Goal: Task Accomplishment & Management: Complete application form

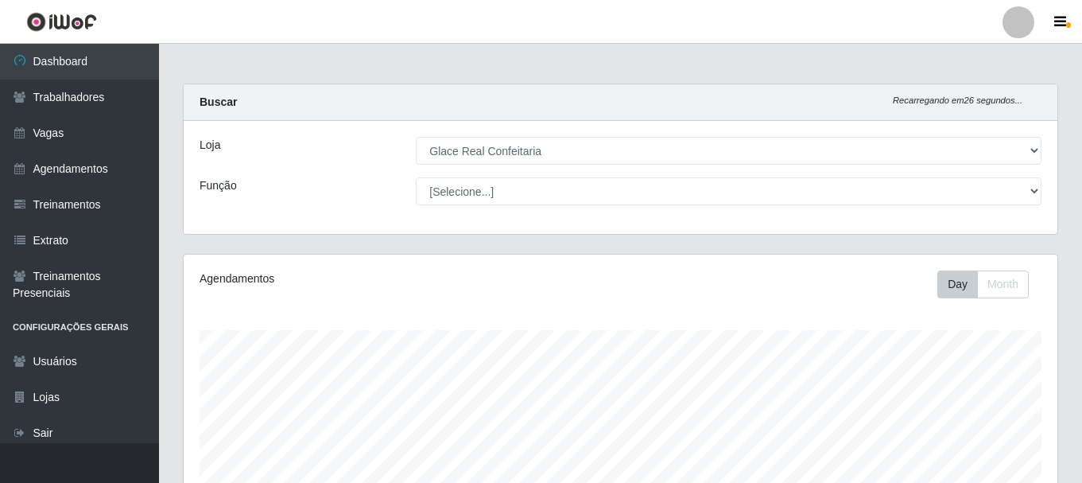
select select "445"
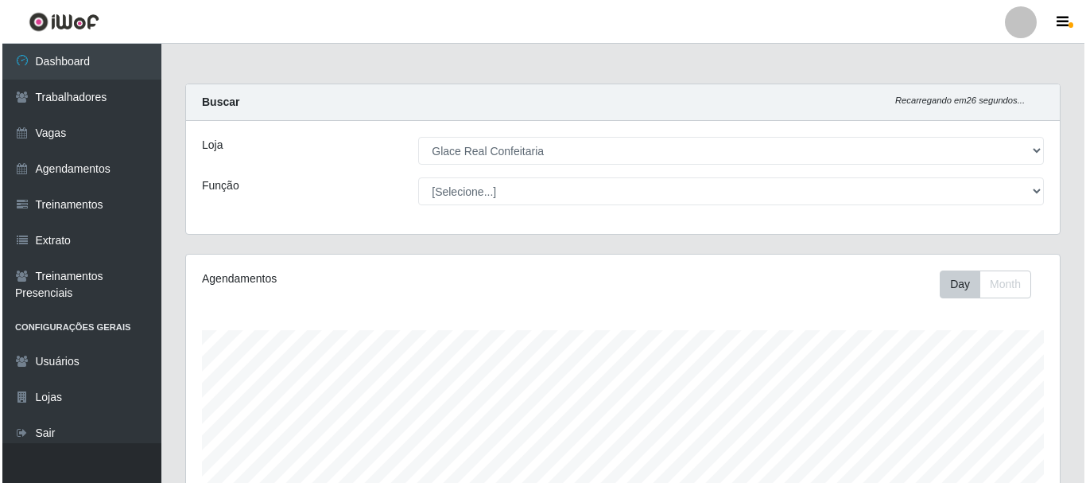
scroll to position [361, 0]
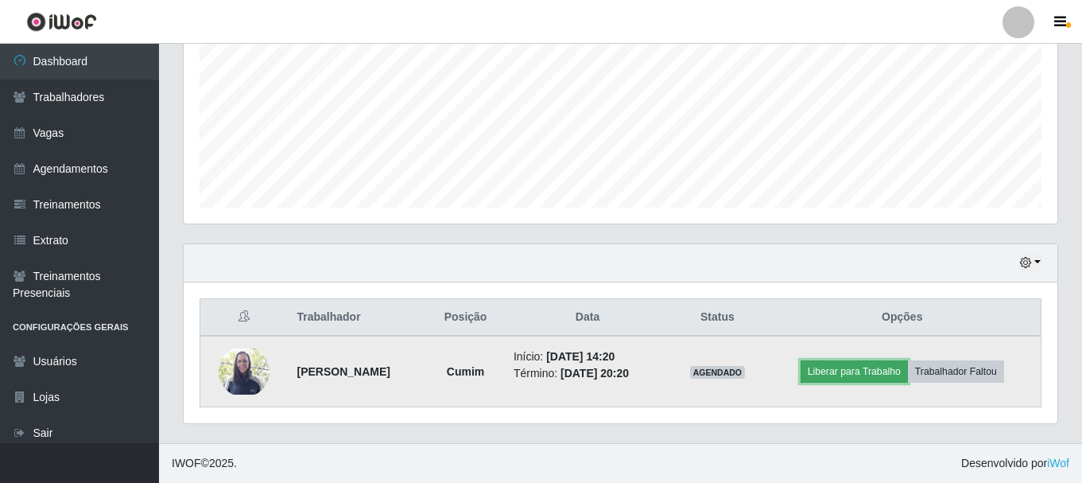
click at [873, 373] on button "Liberar para Trabalho" at bounding box center [854, 371] width 107 height 22
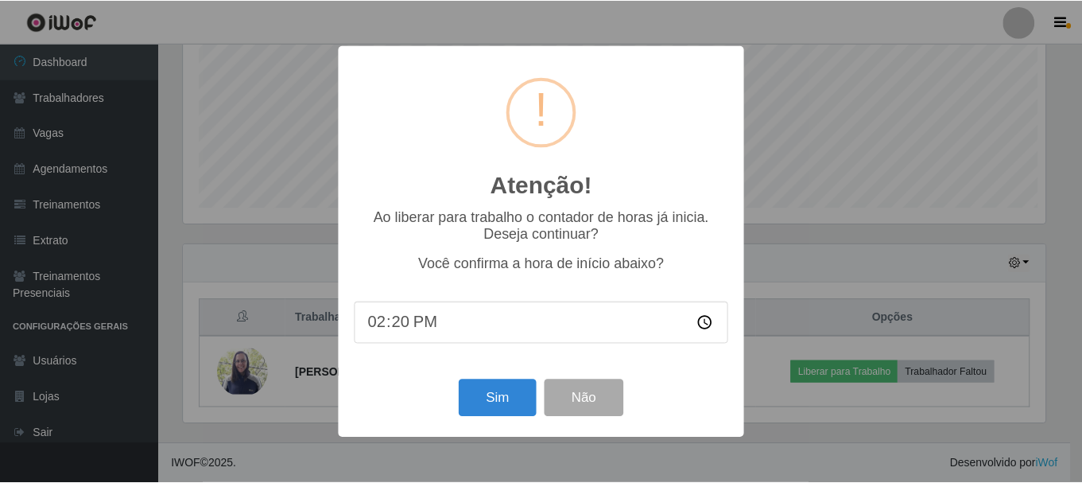
scroll to position [330, 866]
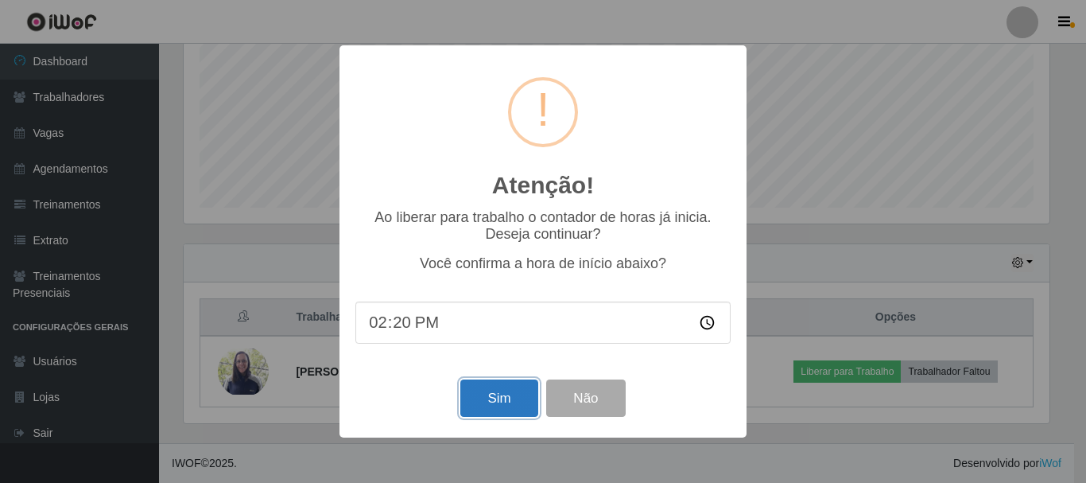
click at [500, 392] on button "Sim" at bounding box center [498, 397] width 77 height 37
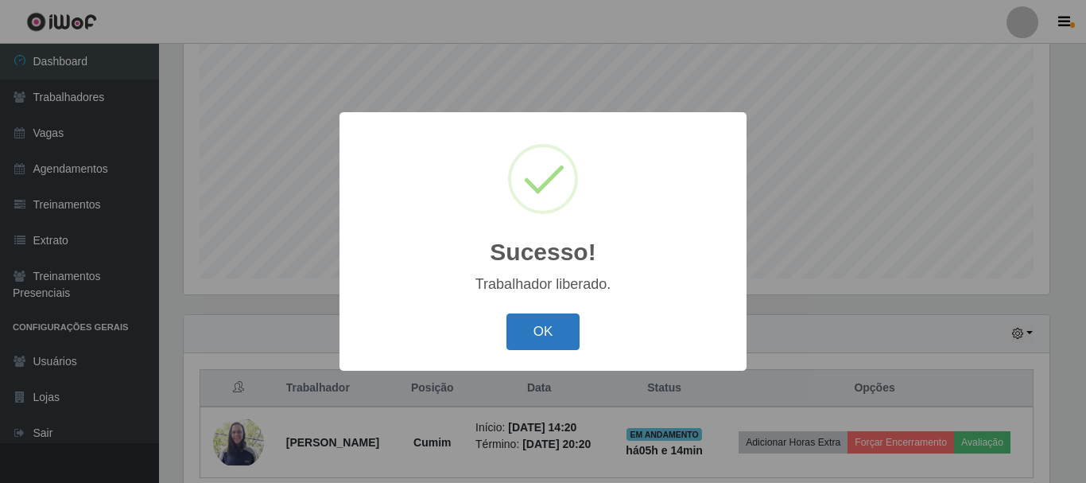
click at [553, 326] on button "OK" at bounding box center [544, 331] width 74 height 37
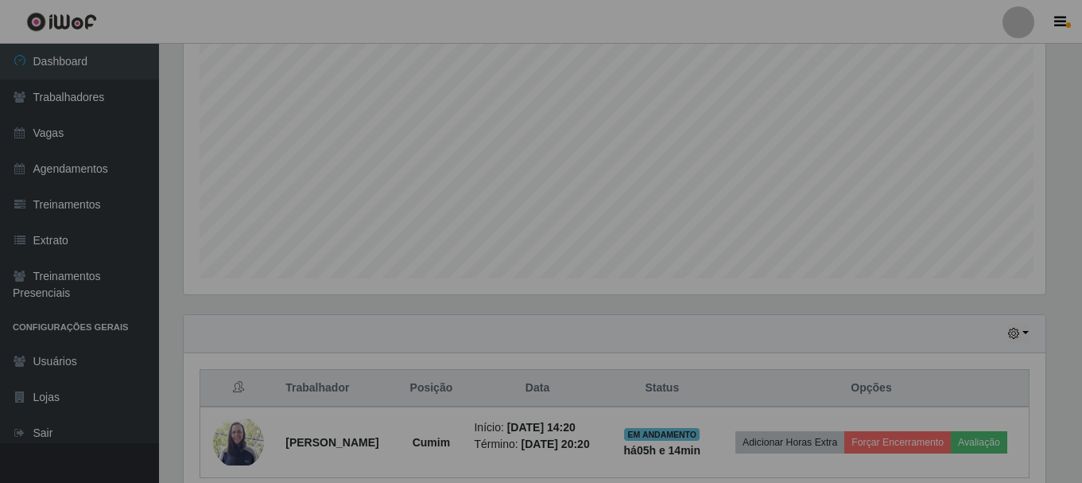
scroll to position [330, 874]
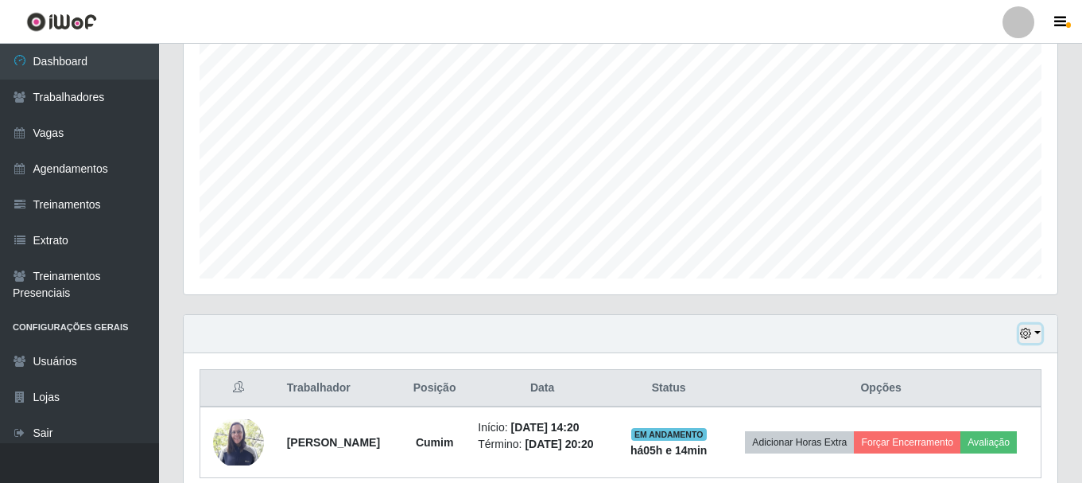
click at [1033, 335] on button "button" at bounding box center [1030, 333] width 22 height 18
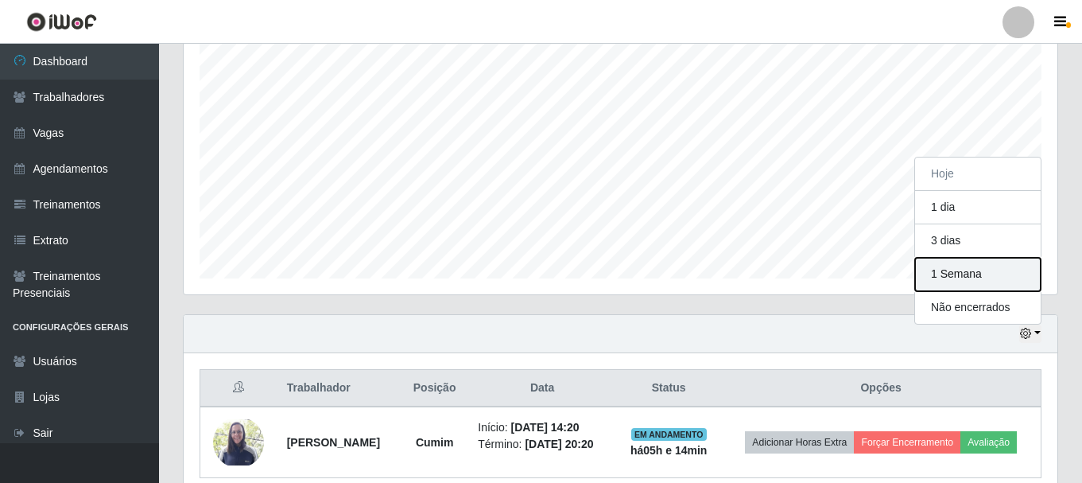
click at [981, 273] on button "1 Semana" at bounding box center [978, 274] width 126 height 33
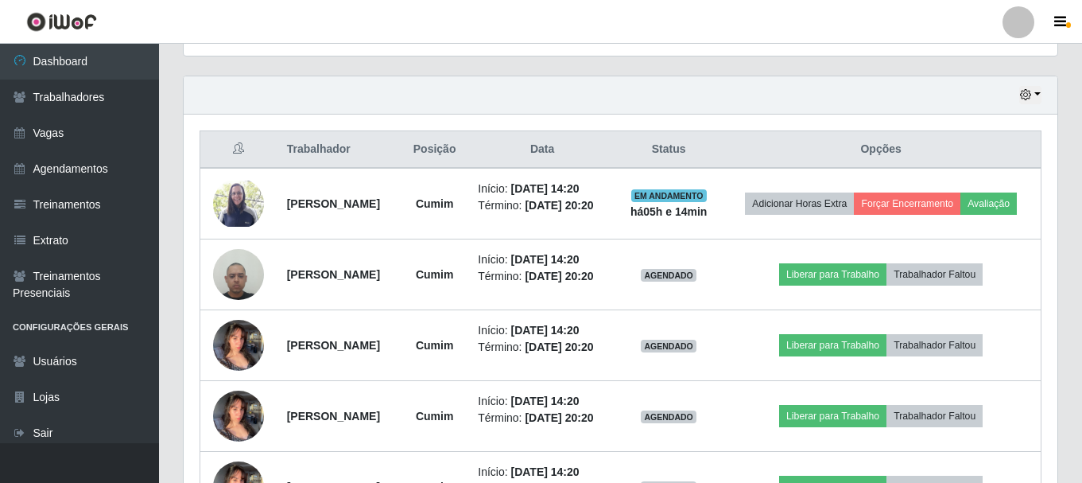
scroll to position [131, 0]
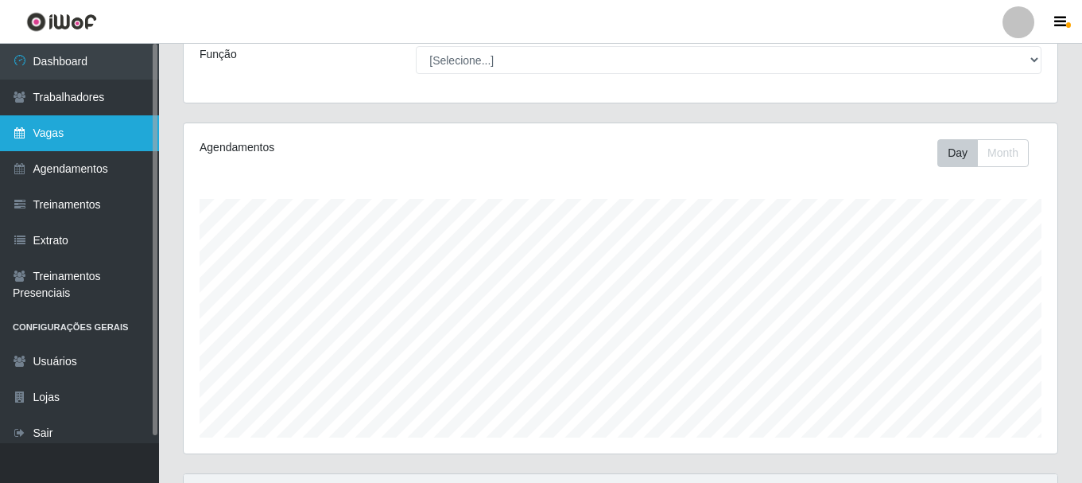
click at [52, 126] on link "Vagas" at bounding box center [79, 133] width 159 height 36
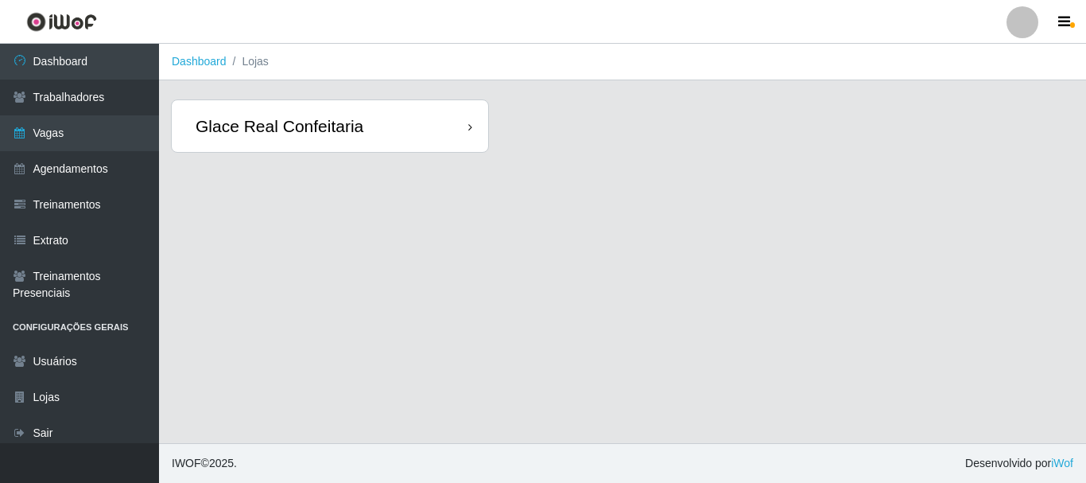
click at [269, 128] on div "Glace Real Confeitaria" at bounding box center [280, 126] width 168 height 20
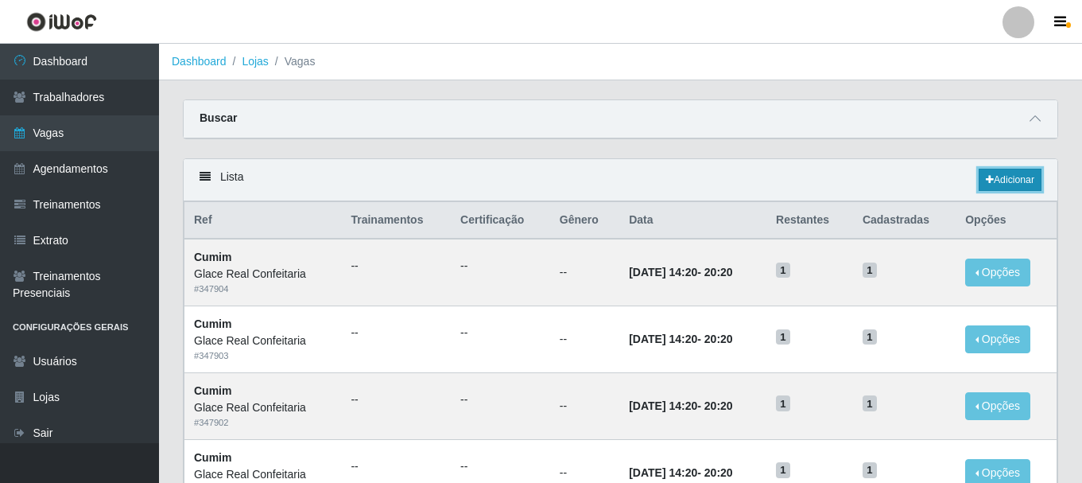
click at [982, 184] on link "Adicionar" at bounding box center [1010, 180] width 63 height 22
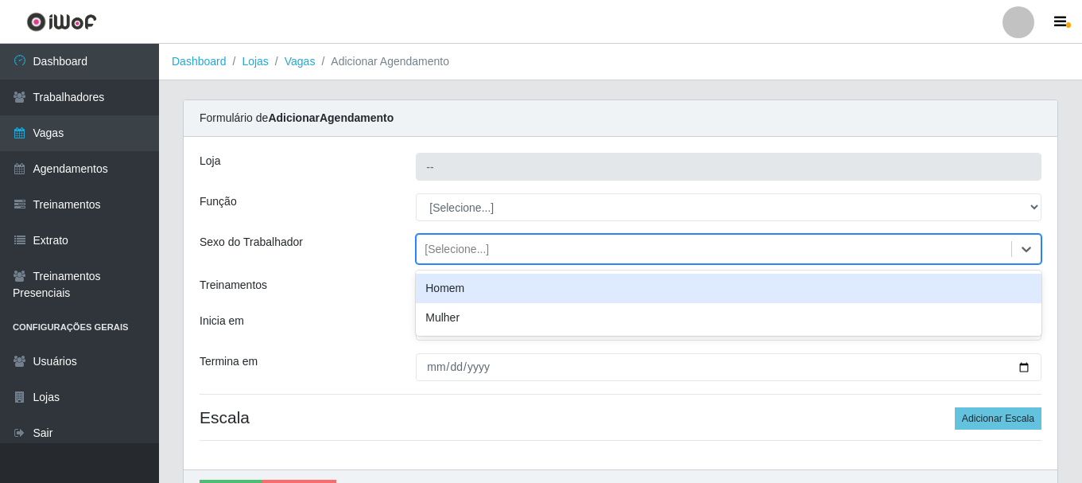
type input "Glace Real Confeitaria"
click at [483, 244] on div "[Selecione...]" at bounding box center [457, 249] width 64 height 17
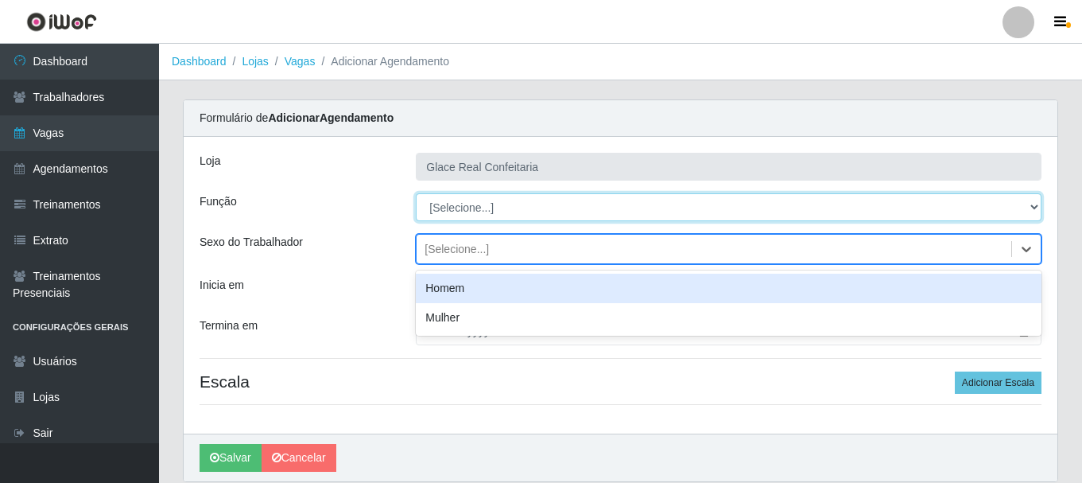
click at [505, 204] on select "[Selecione...] ASG ASG + ASG ++ Auxiliar de Cozinha Auxiliar de Cozinha + Auxil…" at bounding box center [729, 207] width 626 height 28
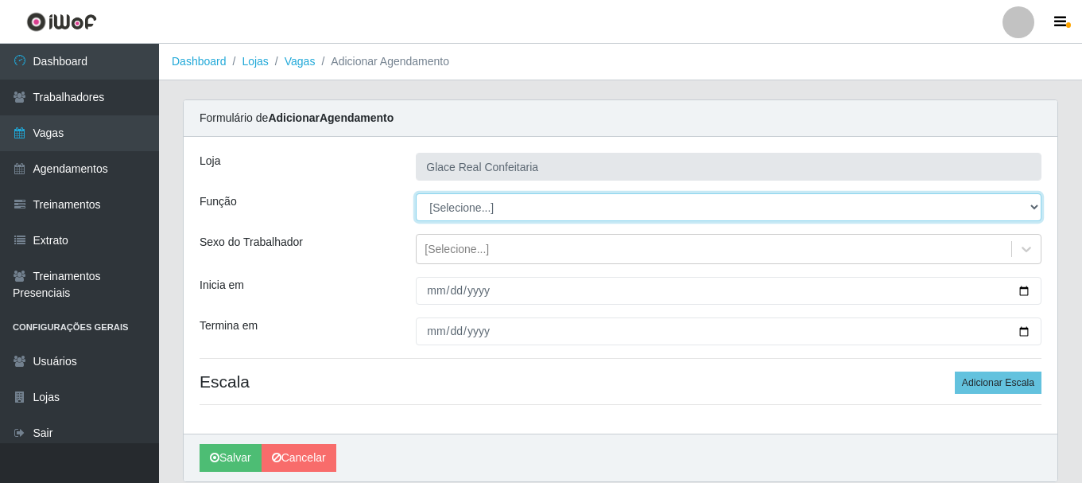
select select "91"
click at [416, 193] on select "[Selecione...] ASG ASG + ASG ++ Auxiliar de Cozinha Auxiliar de Cozinha + Auxil…" at bounding box center [729, 207] width 626 height 28
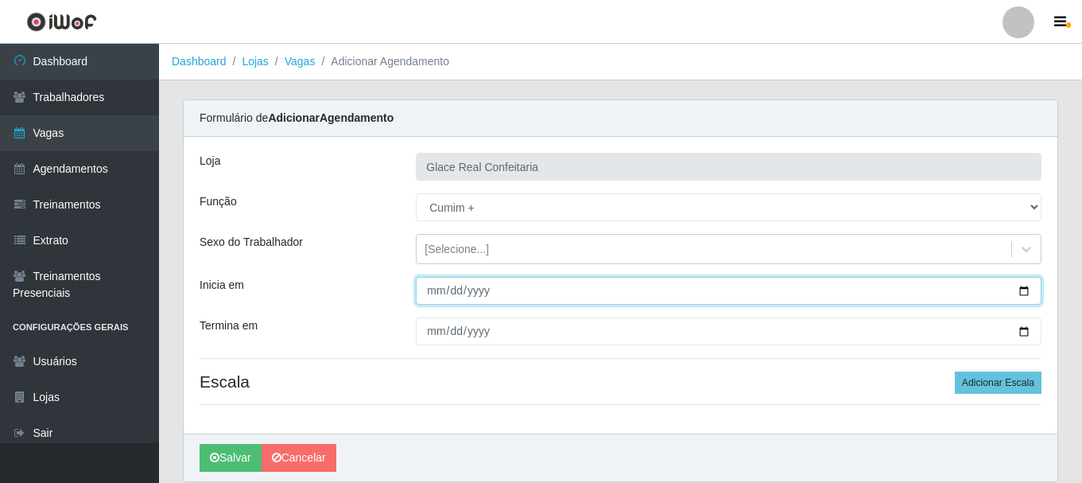
click at [437, 290] on input "Inicia em" at bounding box center [729, 291] width 626 height 28
click at [1020, 292] on input "Inicia em" at bounding box center [729, 291] width 626 height 28
type input "[DATE]"
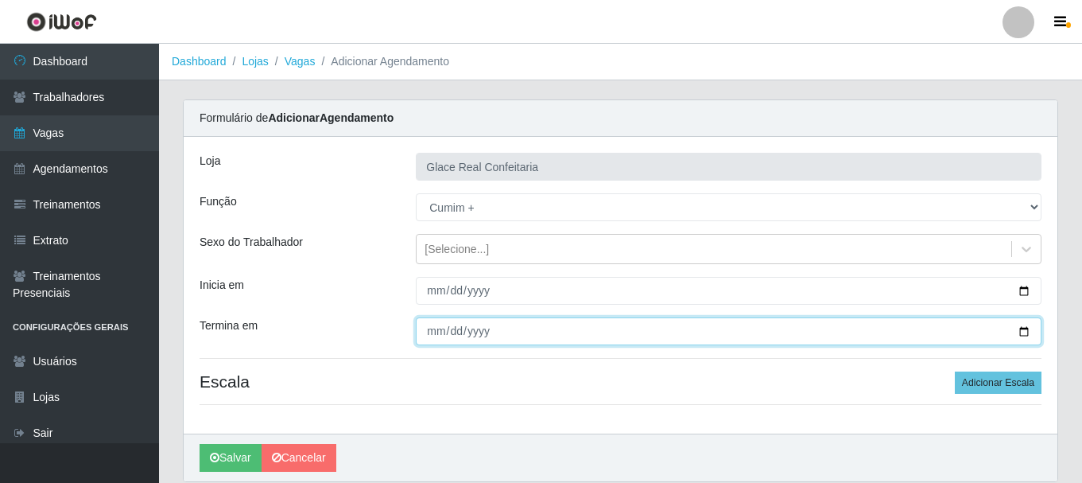
click at [1021, 328] on input "Termina em" at bounding box center [729, 331] width 626 height 28
type input "[DATE]"
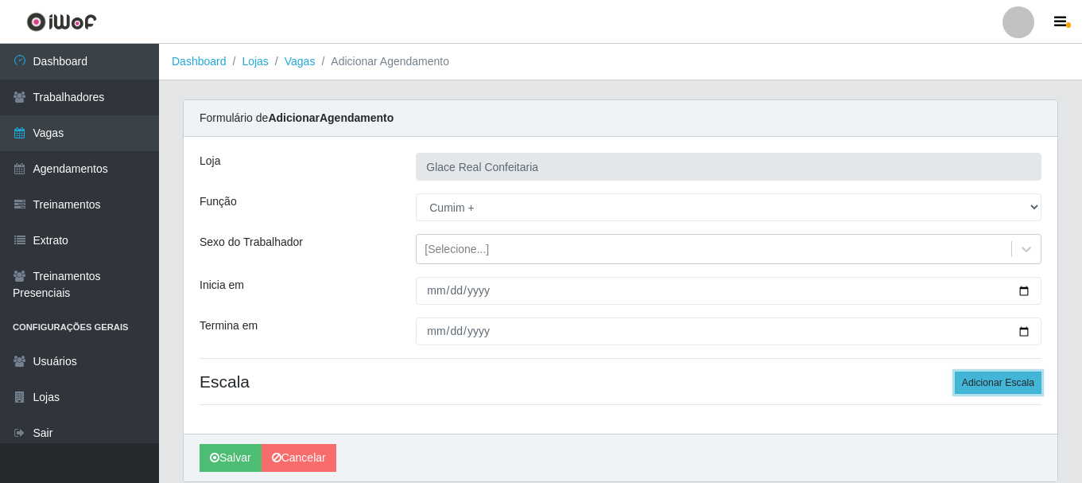
click at [961, 385] on button "Adicionar Escala" at bounding box center [998, 382] width 87 height 22
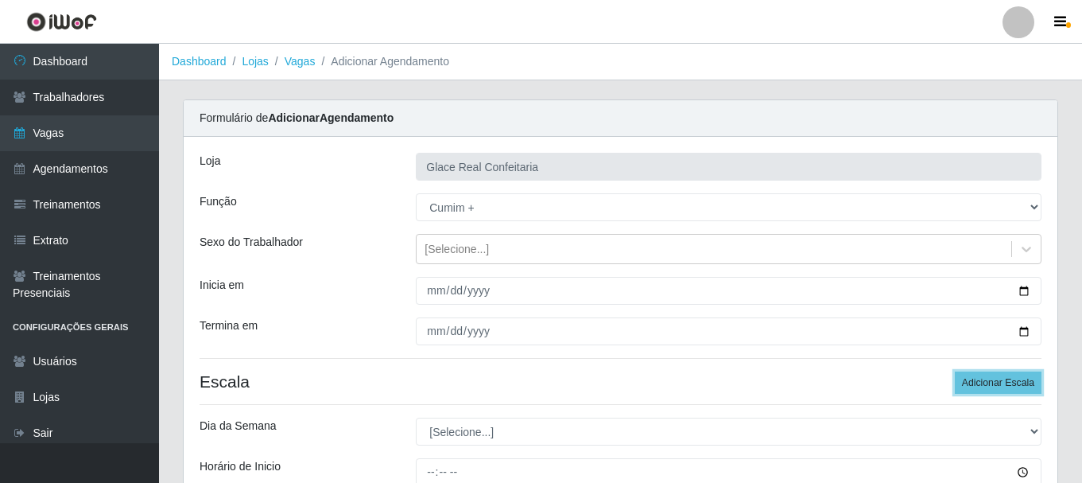
scroll to position [159, 0]
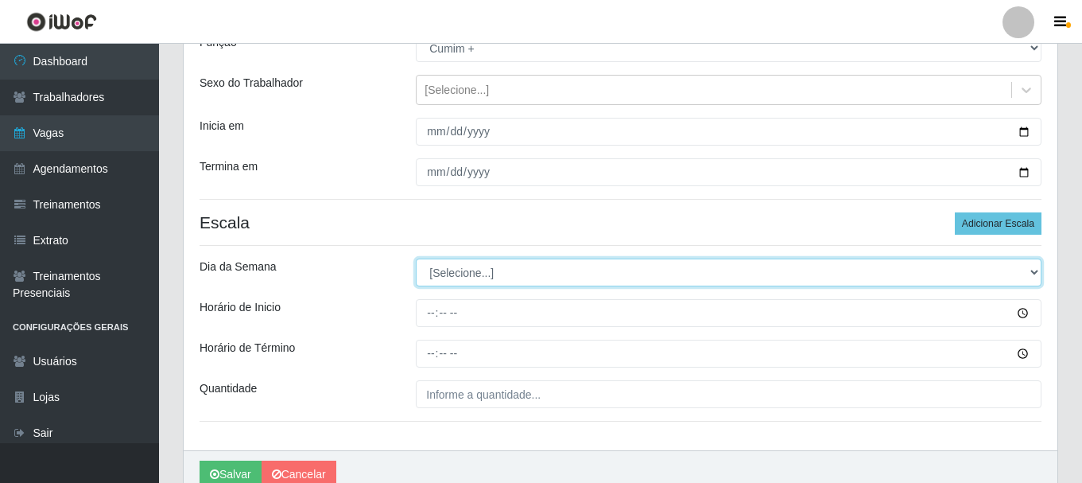
click at [487, 272] on select "[Selecione...] Segunda Terça Quarta Quinta Sexta Sábado Domingo" at bounding box center [729, 272] width 626 height 28
select select "6"
click at [416, 258] on select "[Selecione...] Segunda Terça Quarta Quinta Sexta Sábado Domingo" at bounding box center [729, 272] width 626 height 28
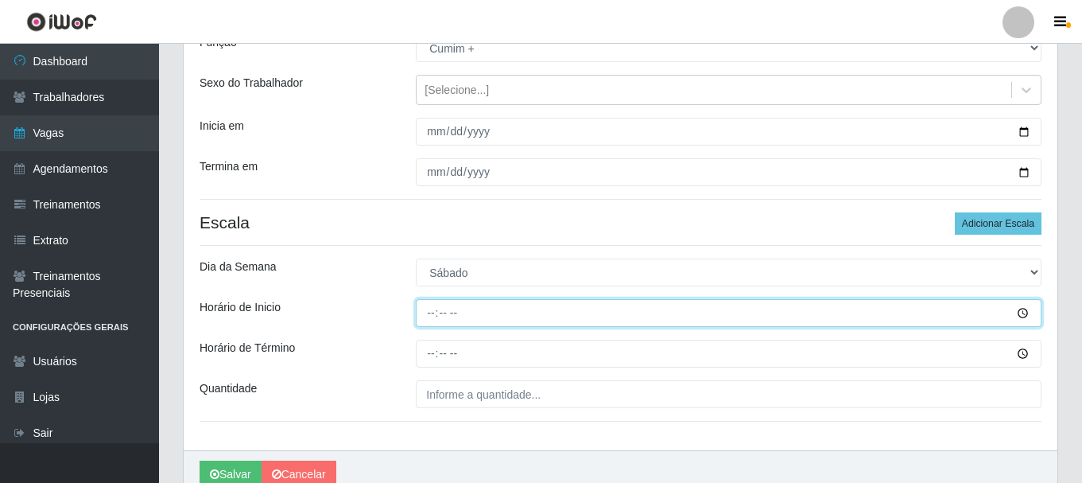
click at [421, 312] on input "Horário de Inicio" at bounding box center [729, 313] width 626 height 28
type input "14:20"
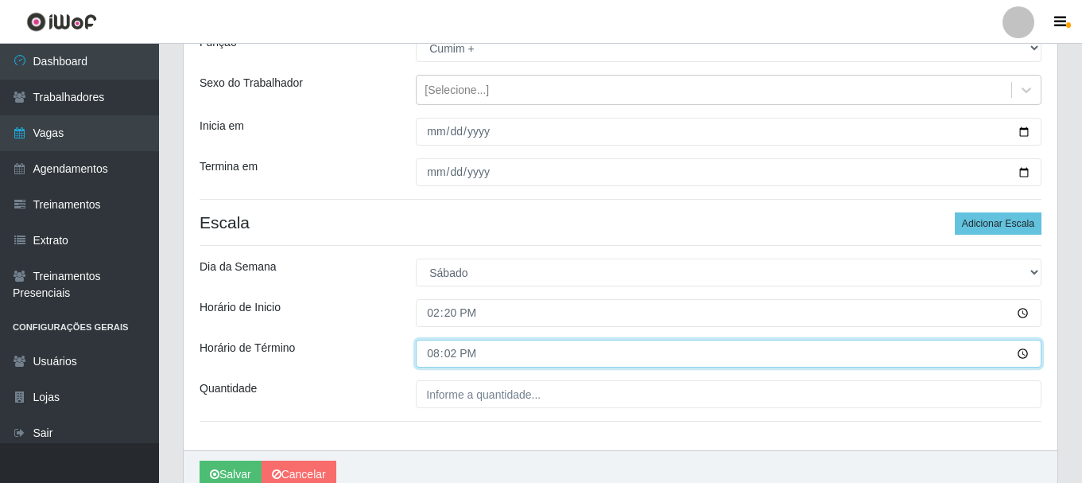
type input "20:20"
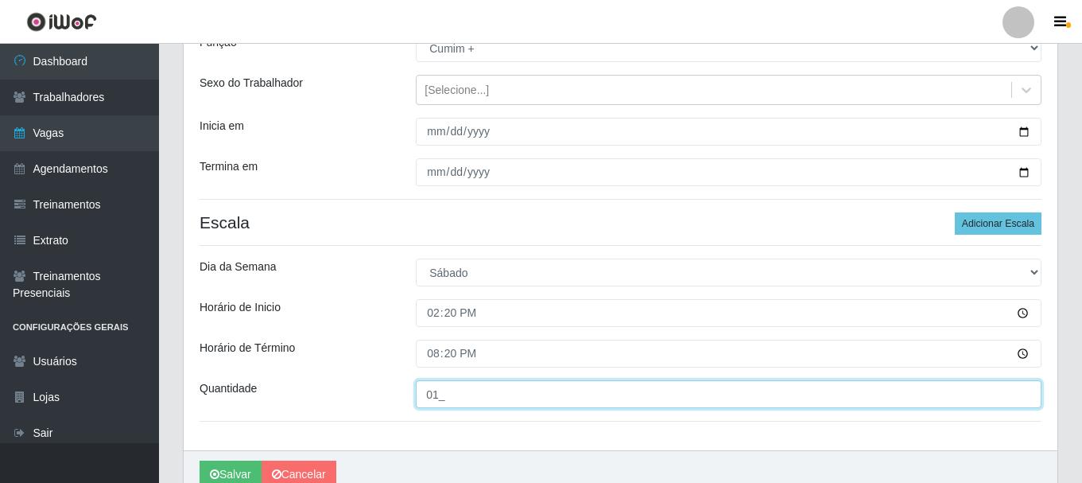
type input "01_"
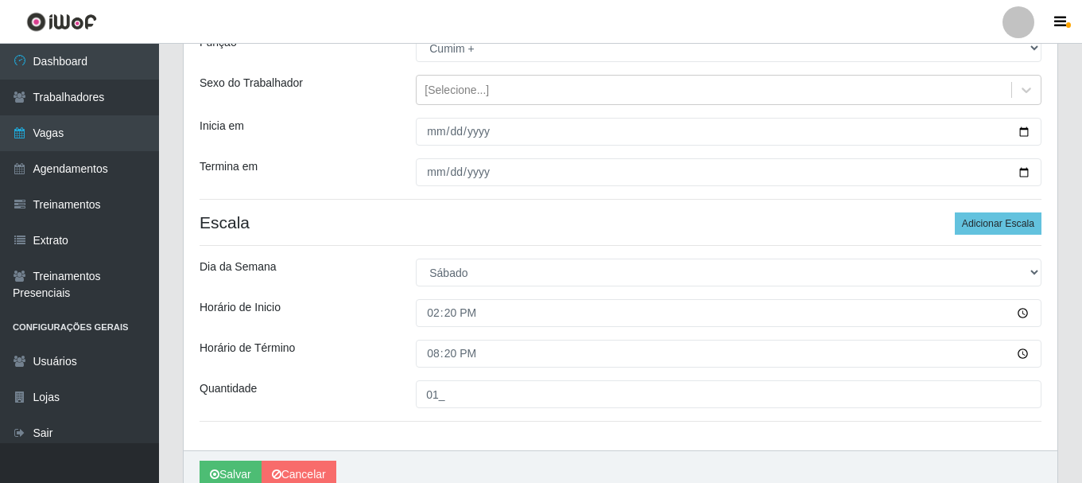
click at [346, 354] on div "Horário de Término" at bounding box center [296, 354] width 216 height 28
click at [239, 479] on button "Salvar" at bounding box center [231, 474] width 62 height 28
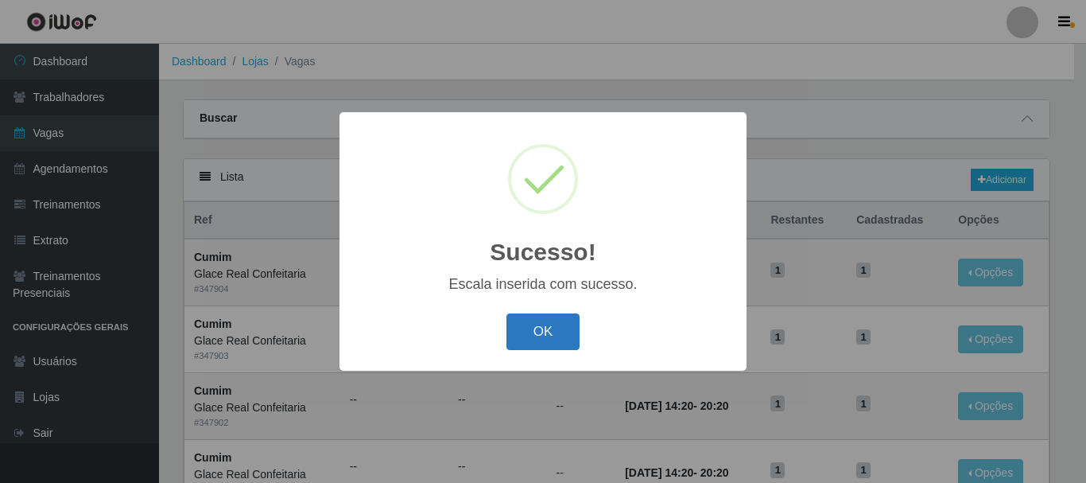
click at [547, 329] on button "OK" at bounding box center [544, 331] width 74 height 37
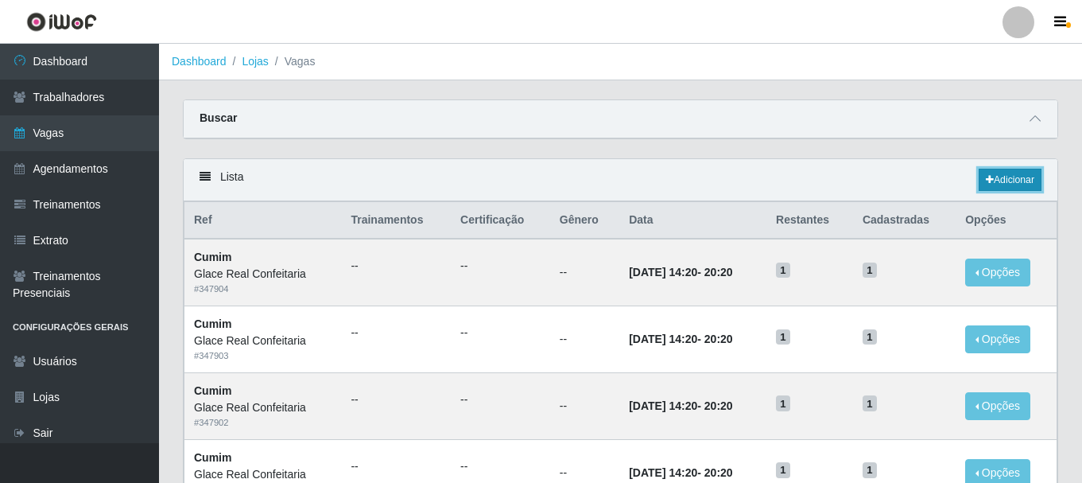
click at [1020, 178] on link "Adicionar" at bounding box center [1010, 180] width 63 height 22
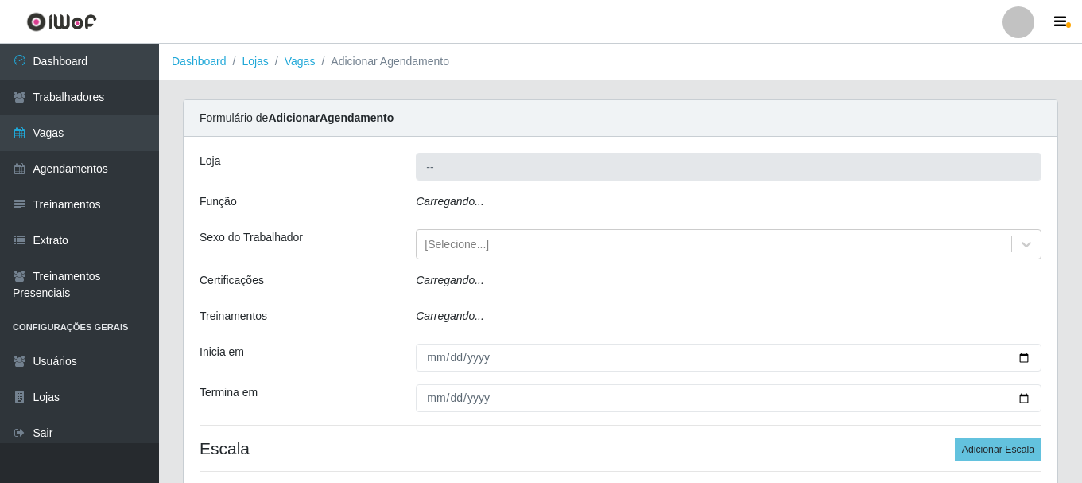
type input "Glace Real Confeitaria"
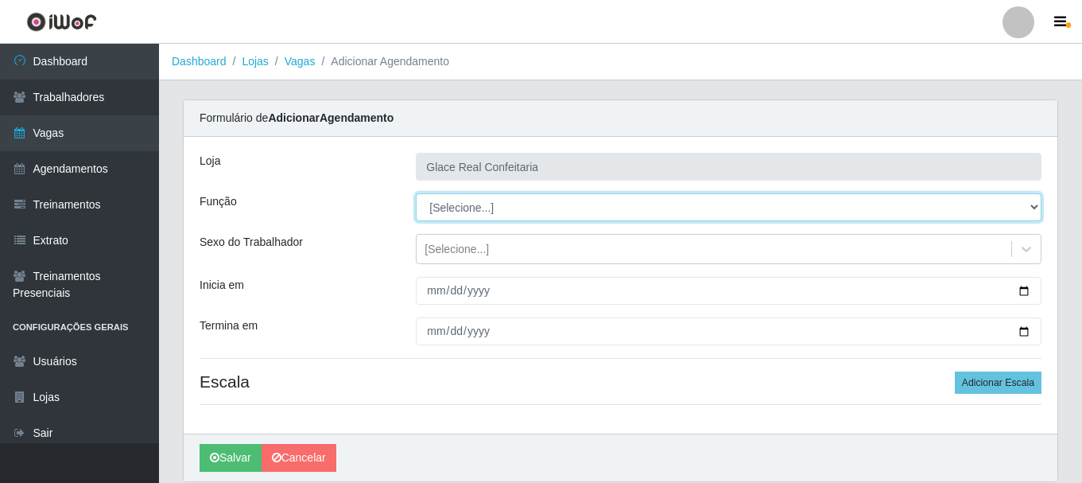
click at [496, 210] on select "[Selecione...] ASG ASG + ASG ++ Auxiliar de Cozinha Auxiliar de Cozinha + Auxil…" at bounding box center [729, 207] width 626 height 28
click at [416, 193] on select "[Selecione...] ASG ASG + ASG ++ Auxiliar de Cozinha Auxiliar de Cozinha + Auxil…" at bounding box center [729, 207] width 626 height 28
click at [507, 203] on select "[Selecione...] ASG ASG + ASG ++ Auxiliar de Cozinha Auxiliar de Cozinha + Auxil…" at bounding box center [729, 207] width 626 height 28
select select "91"
click at [416, 193] on select "[Selecione...] ASG ASG + ASG ++ Auxiliar de Cozinha Auxiliar de Cozinha + Auxil…" at bounding box center [729, 207] width 626 height 28
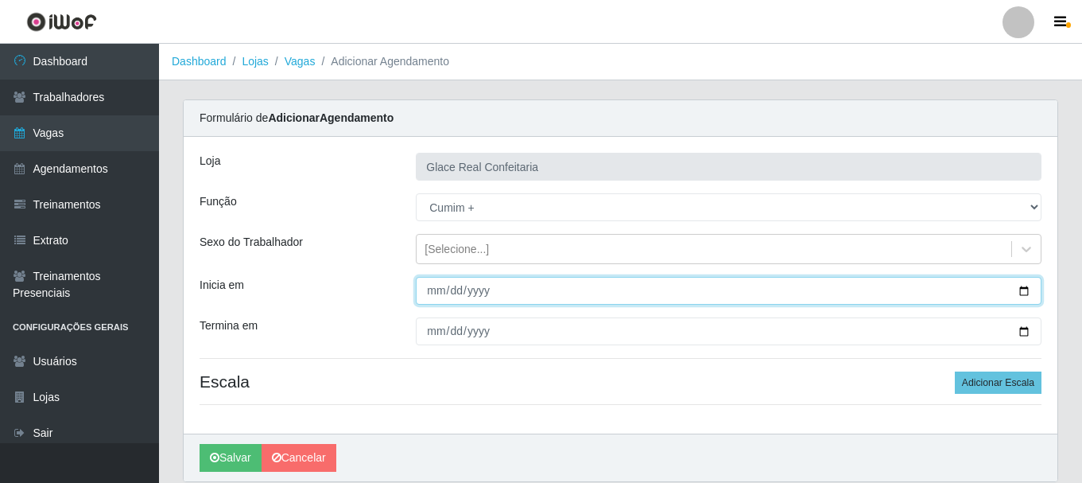
click at [1028, 293] on input "Inicia em" at bounding box center [729, 291] width 626 height 28
type input "[DATE]"
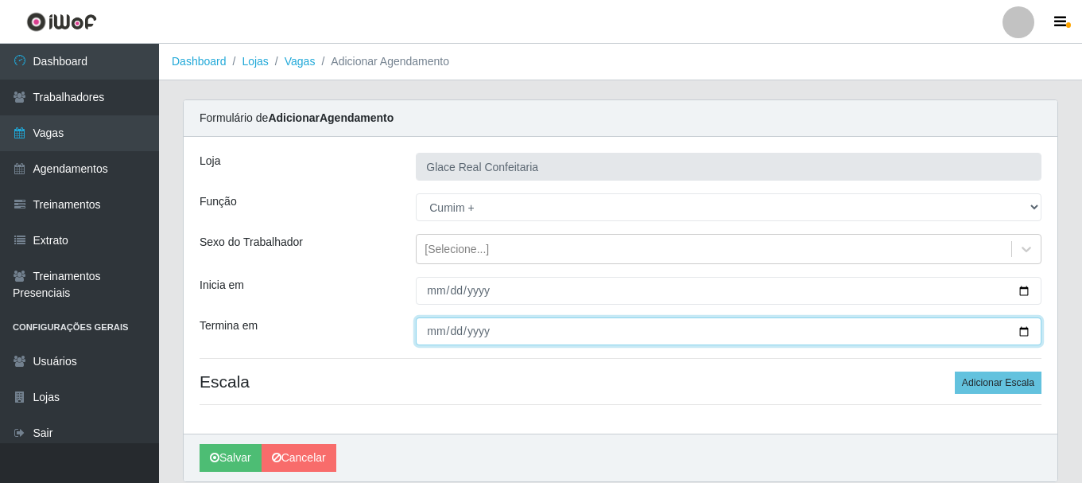
click at [1017, 333] on input "Termina em" at bounding box center [729, 331] width 626 height 28
type input "[DATE]"
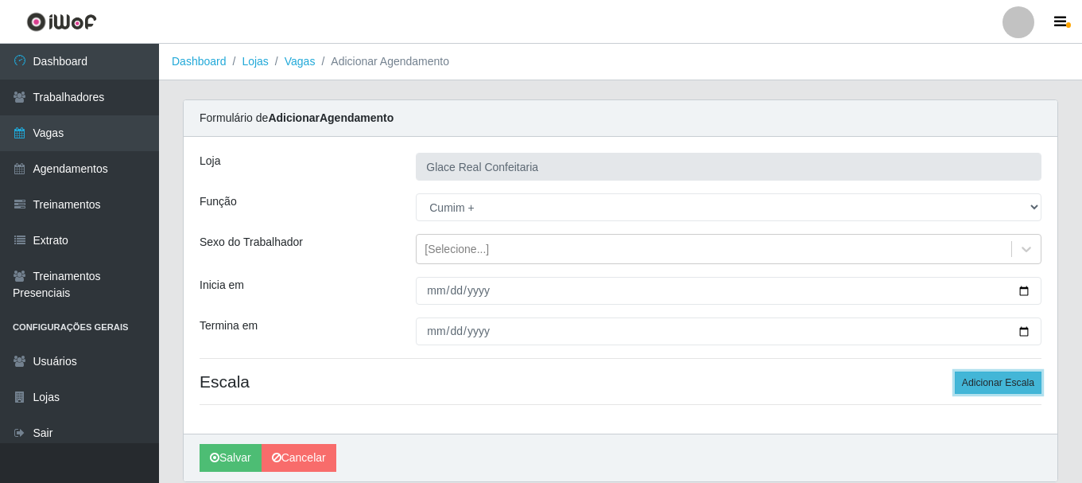
click at [1003, 375] on button "Adicionar Escala" at bounding box center [998, 382] width 87 height 22
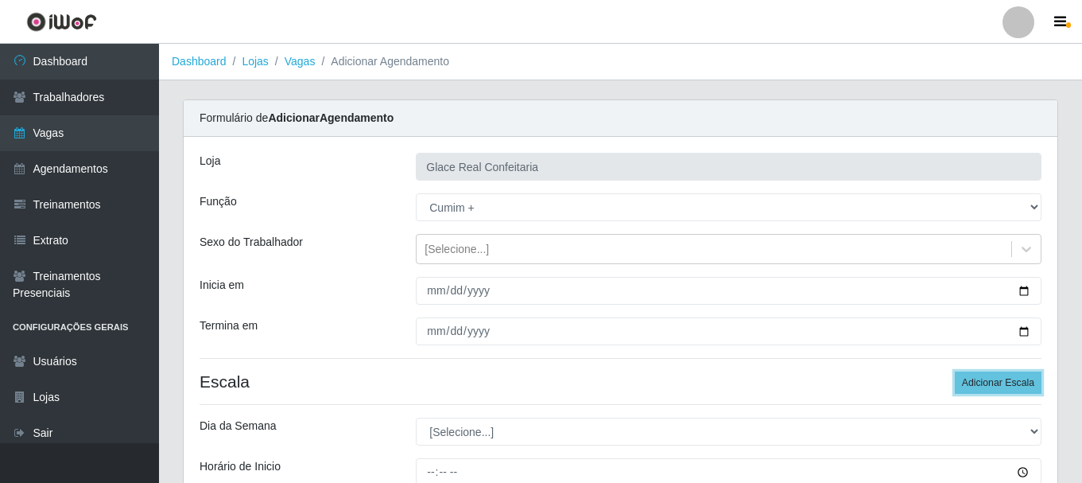
scroll to position [234, 0]
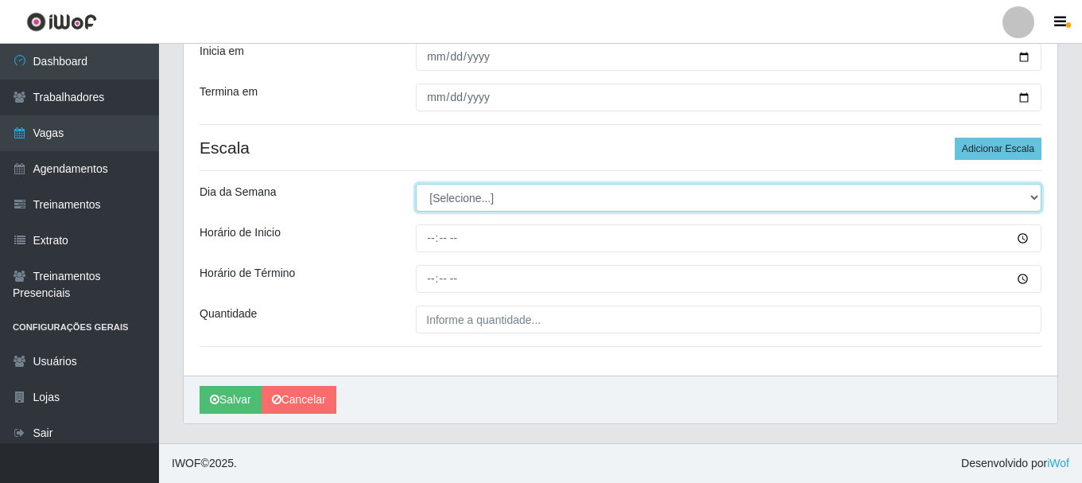
drag, startPoint x: 477, startPoint y: 194, endPoint x: 476, endPoint y: 204, distance: 10.4
click at [477, 194] on select "[Selecione...] Segunda Terça Quarta Quinta Sexta Sábado Domingo" at bounding box center [729, 198] width 626 height 28
select select "6"
click at [416, 184] on select "[Selecione...] Segunda Terça Quarta Quinta Sexta Sábado Domingo" at bounding box center [729, 198] width 626 height 28
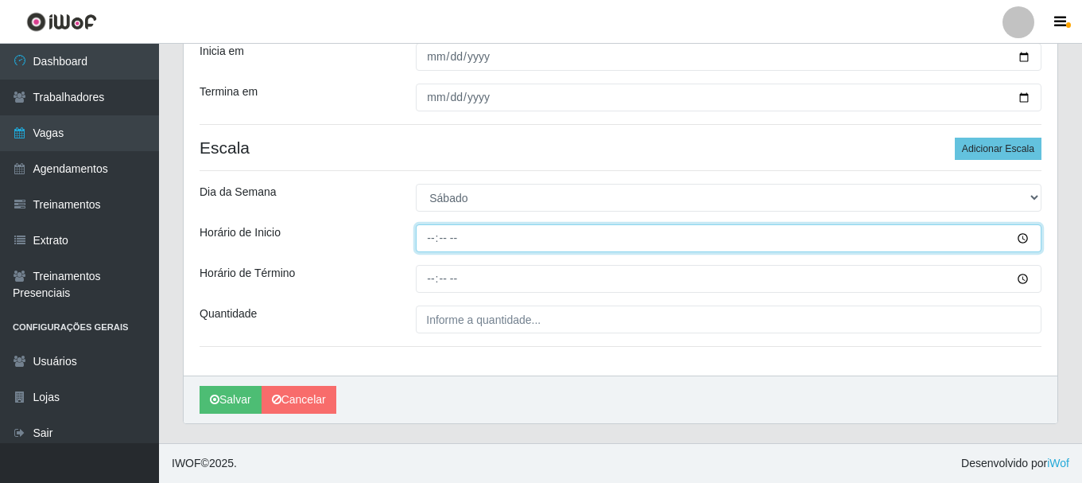
click at [433, 243] on input "Horário de Inicio" at bounding box center [729, 238] width 626 height 28
type input "14:20"
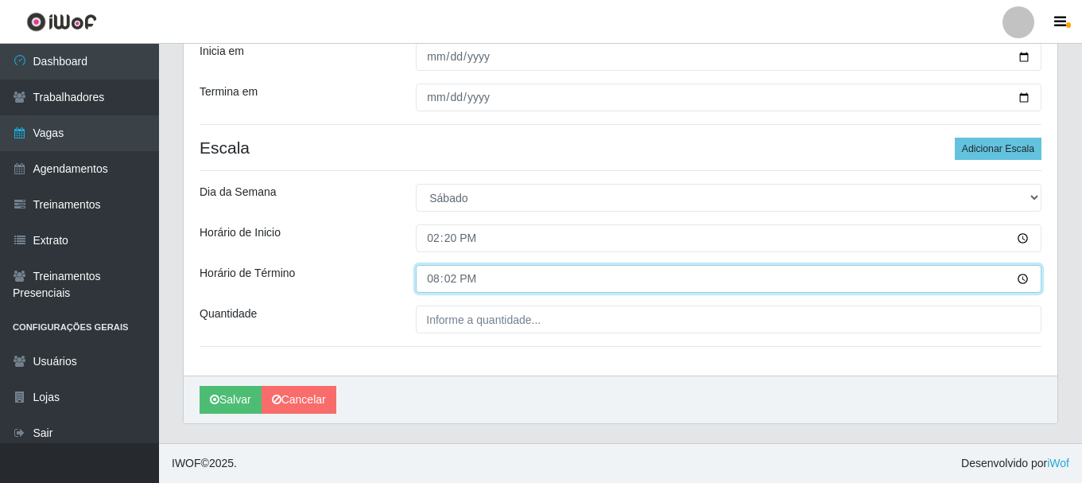
type input "20:20"
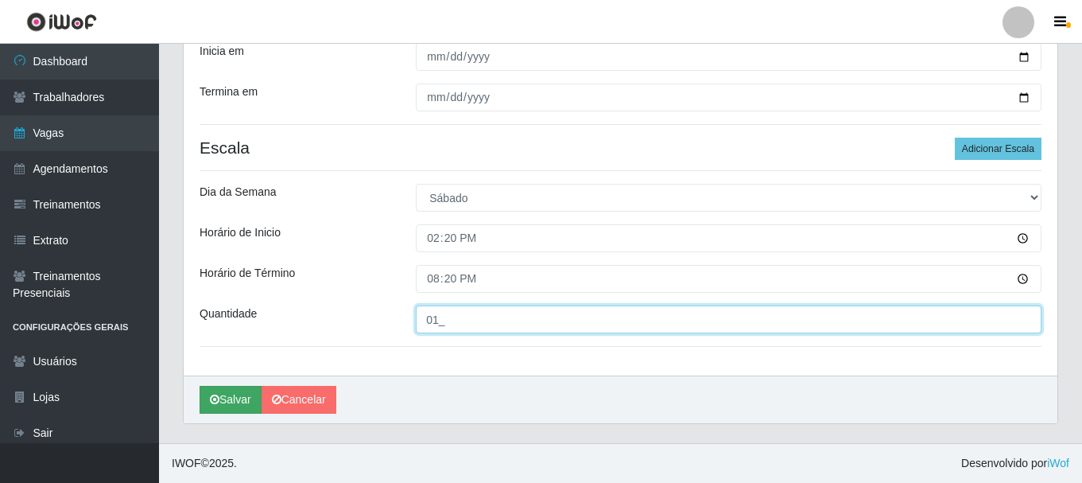
type input "01_"
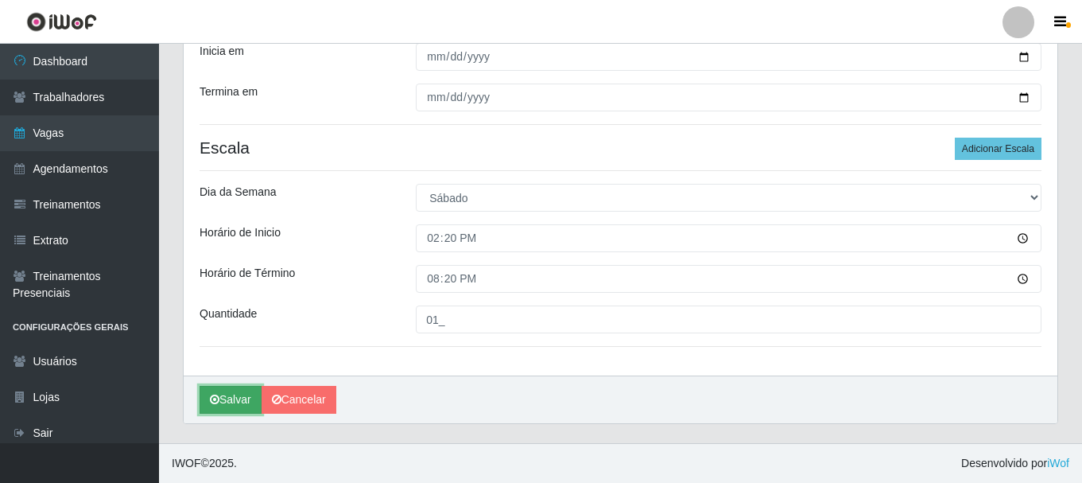
click at [223, 394] on button "Salvar" at bounding box center [231, 400] width 62 height 28
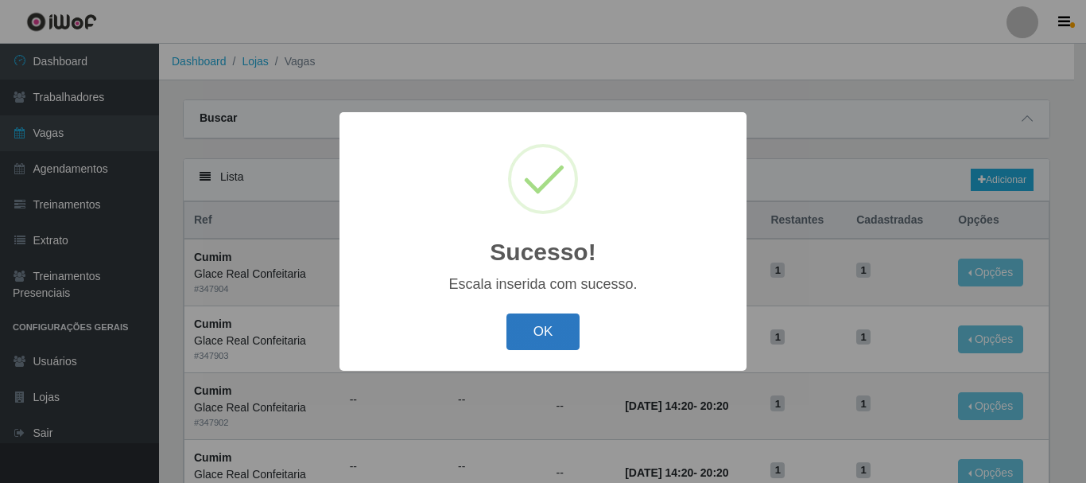
click at [554, 328] on button "OK" at bounding box center [544, 331] width 74 height 37
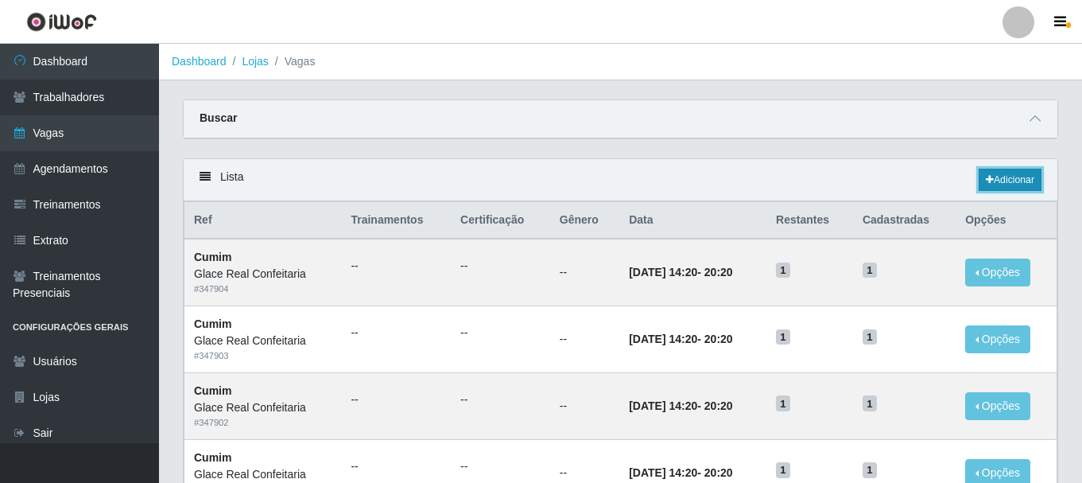
click at [1000, 177] on link "Adicionar" at bounding box center [1010, 180] width 63 height 22
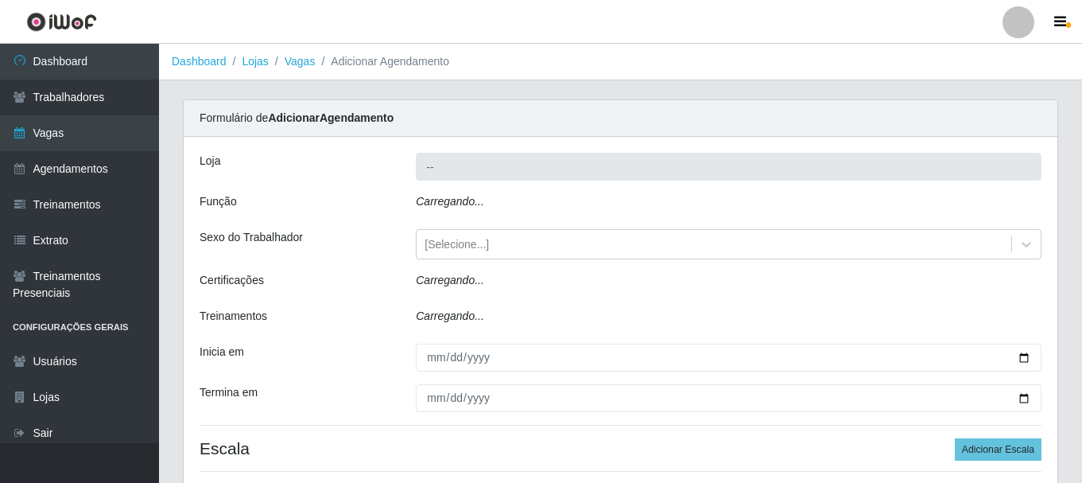
type input "Glace Real Confeitaria"
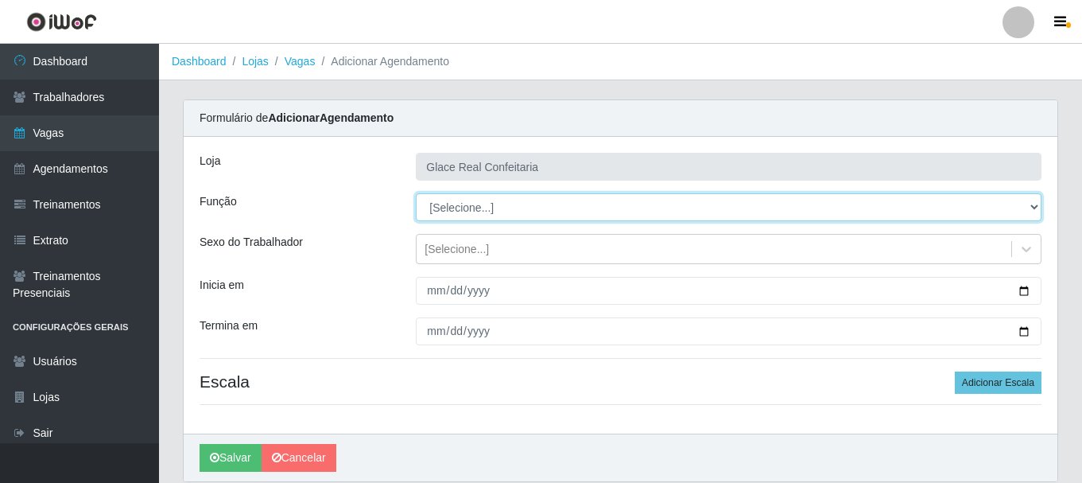
click at [526, 212] on select "[Selecione...] ASG ASG + ASG ++ Auxiliar de Cozinha Auxiliar de Cozinha + Auxil…" at bounding box center [729, 207] width 626 height 28
select select "91"
click at [416, 193] on select "[Selecione...] ASG ASG + ASG ++ Auxiliar de Cozinha Auxiliar de Cozinha + Auxil…" at bounding box center [729, 207] width 626 height 28
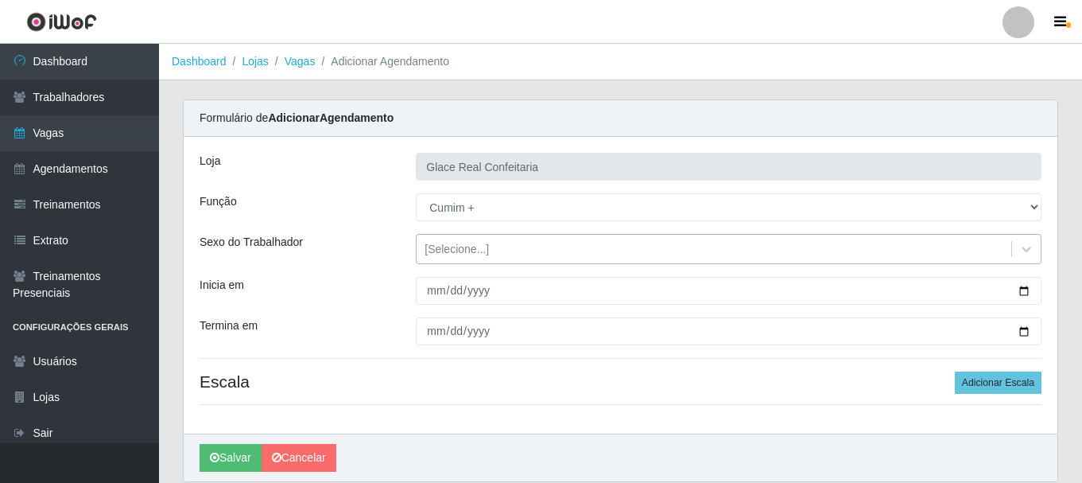
click at [454, 248] on div "[Selecione...]" at bounding box center [457, 249] width 64 height 17
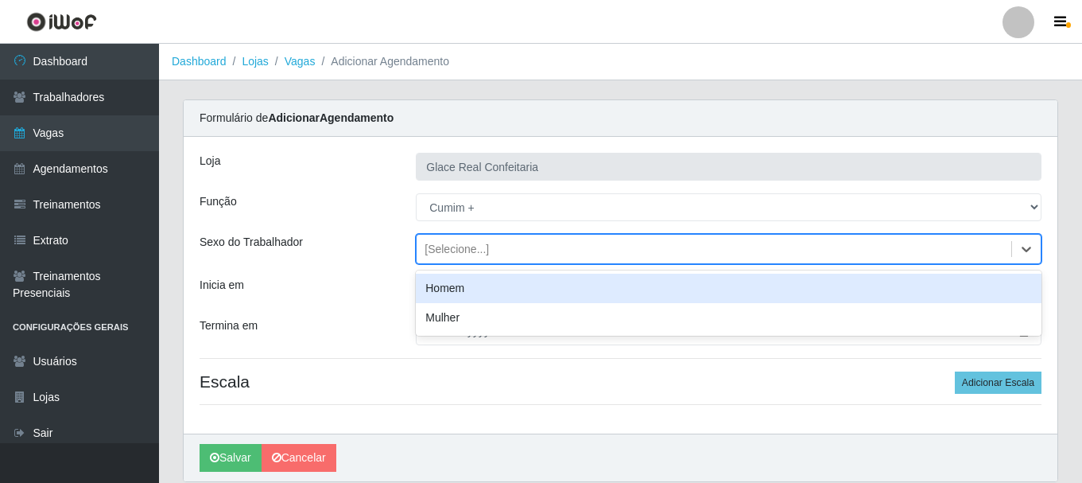
click at [454, 248] on div "[Selecione...]" at bounding box center [457, 249] width 64 height 17
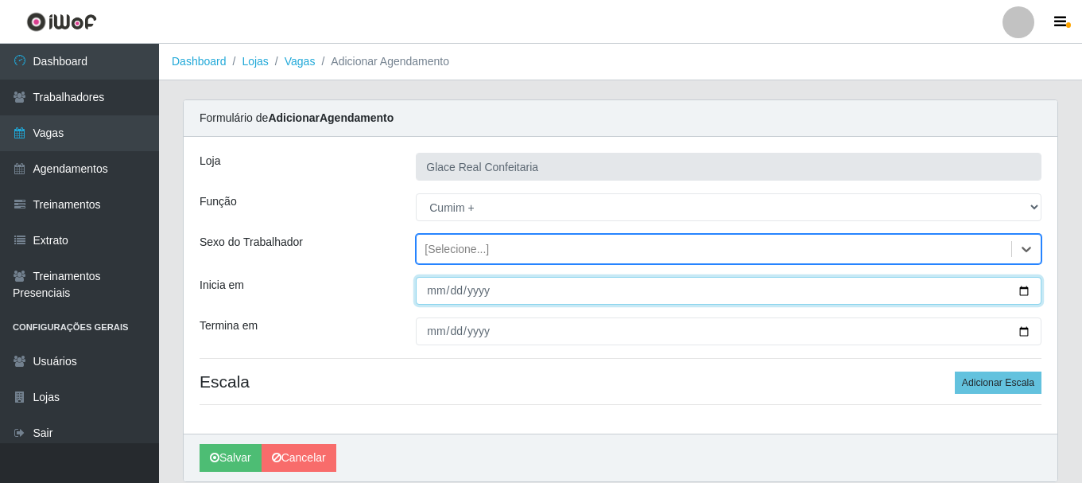
click at [1022, 289] on input "Inicia em" at bounding box center [729, 291] width 626 height 28
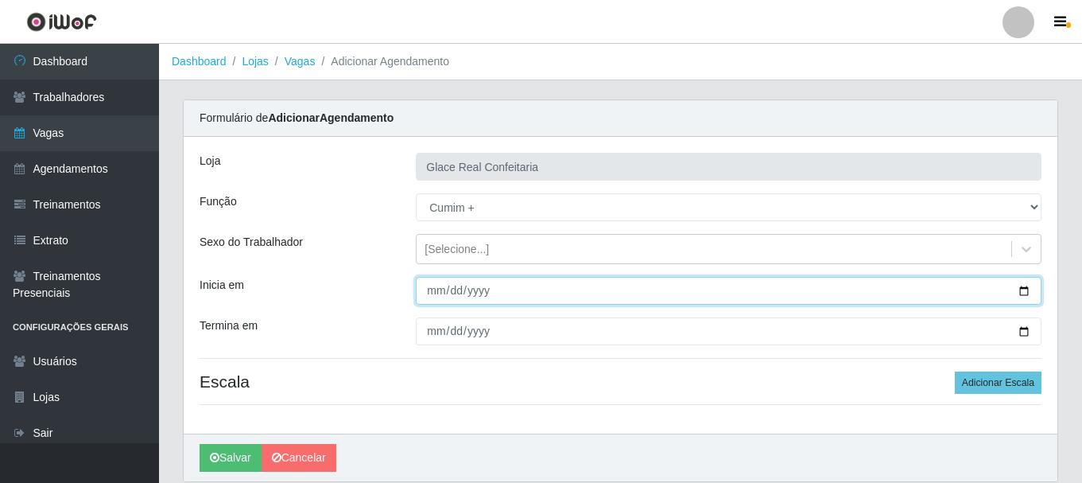
type input "[DATE]"
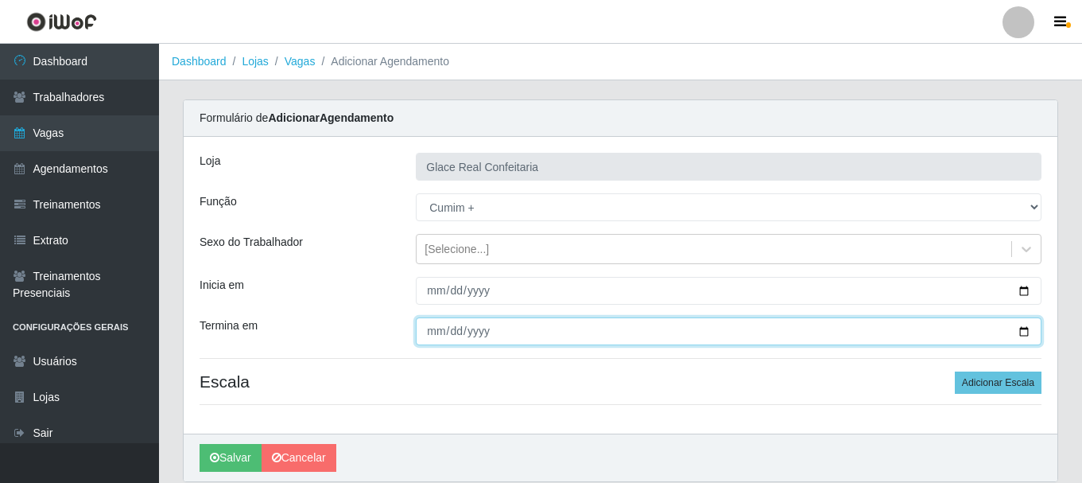
click at [427, 336] on input "Termina em" at bounding box center [729, 331] width 626 height 28
type input "[DATE]"
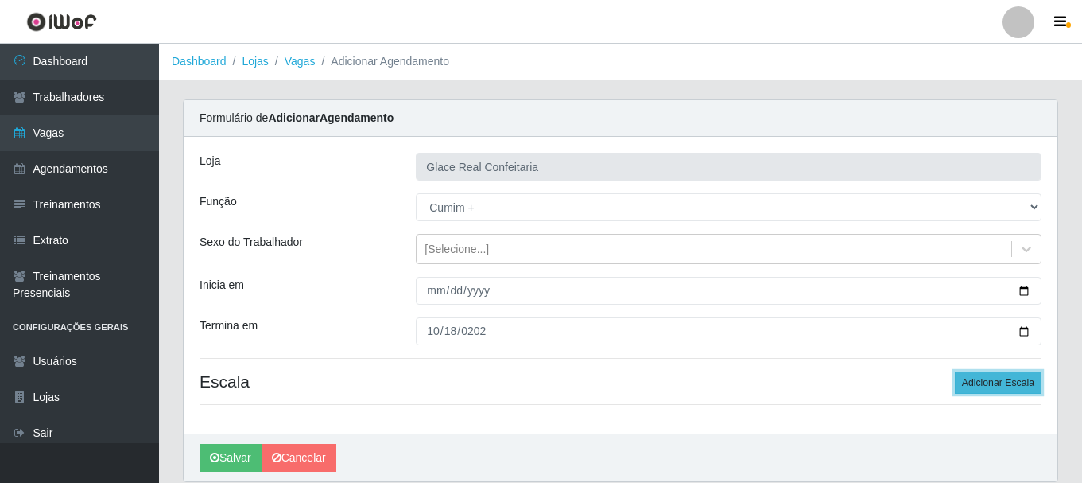
click at [967, 379] on button "Adicionar Escala" at bounding box center [998, 382] width 87 height 22
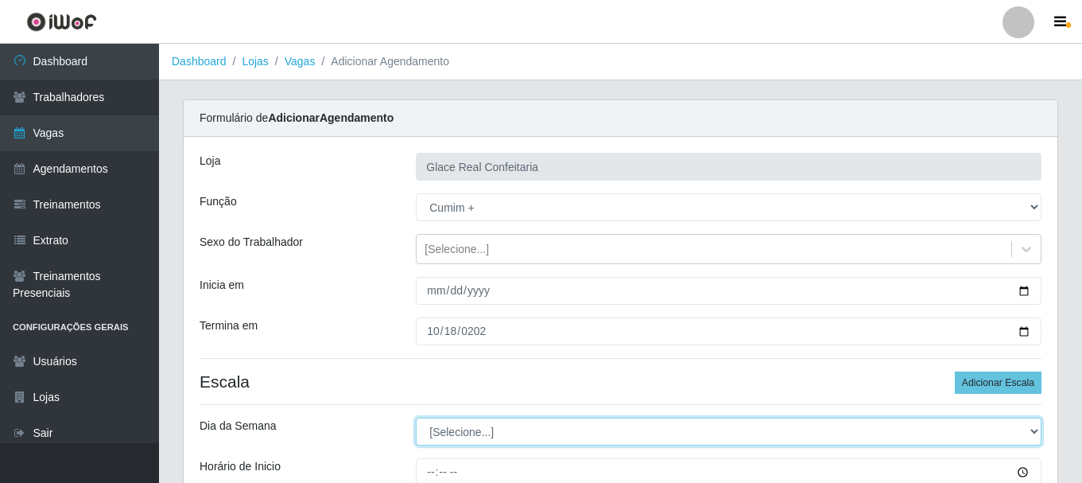
click at [582, 436] on select "[Selecione...] Segunda Terça Quarta Quinta Sexta Sábado Domingo" at bounding box center [729, 431] width 626 height 28
select select "6"
click at [416, 417] on select "[Selecione...] Segunda Terça Quarta Quinta Sexta Sábado Domingo" at bounding box center [729, 431] width 626 height 28
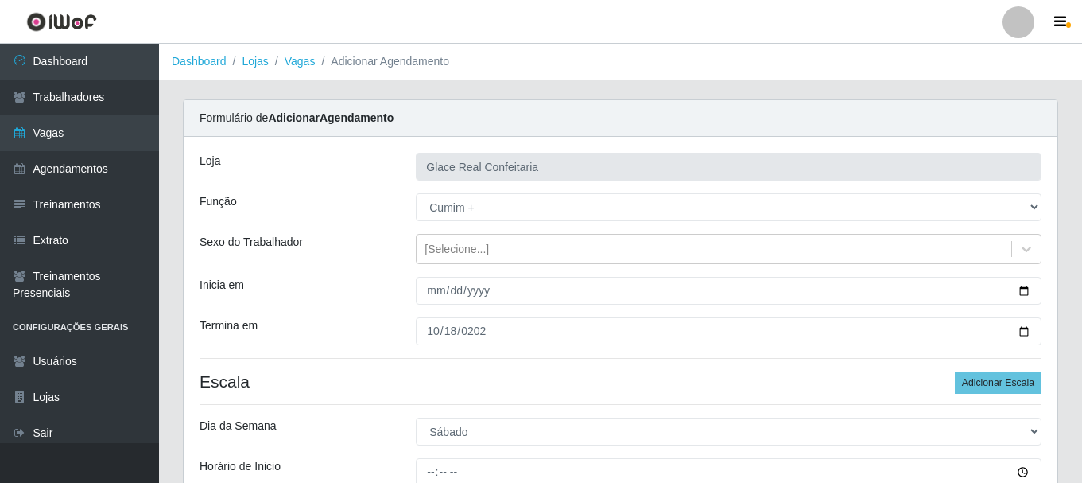
click at [353, 367] on div "[PERSON_NAME] Real Confeitaria Função [Selecione...] ASG ASG + ASG ++ Auxiliar …" at bounding box center [621, 373] width 874 height 472
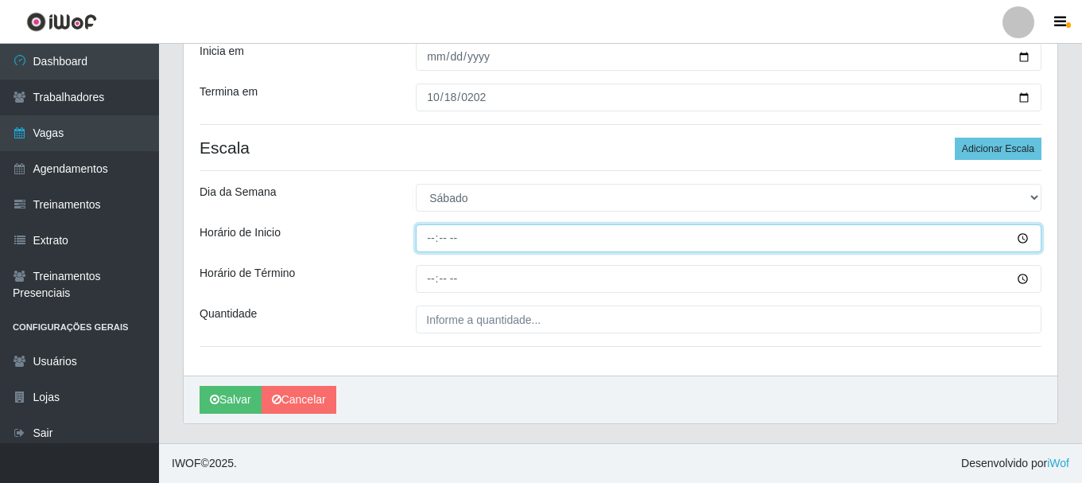
click at [431, 239] on input "Horário de Inicio" at bounding box center [729, 238] width 626 height 28
type input "14:20"
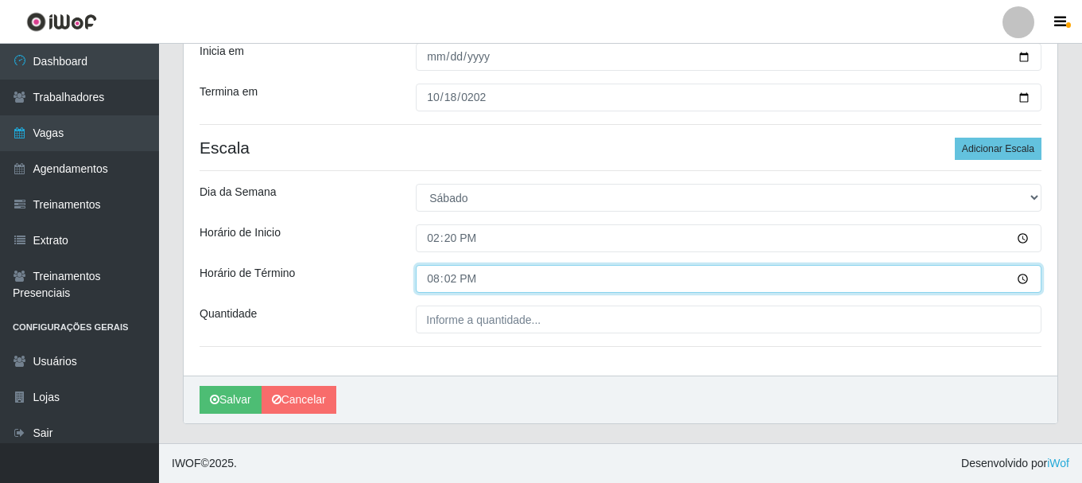
type input "20:20"
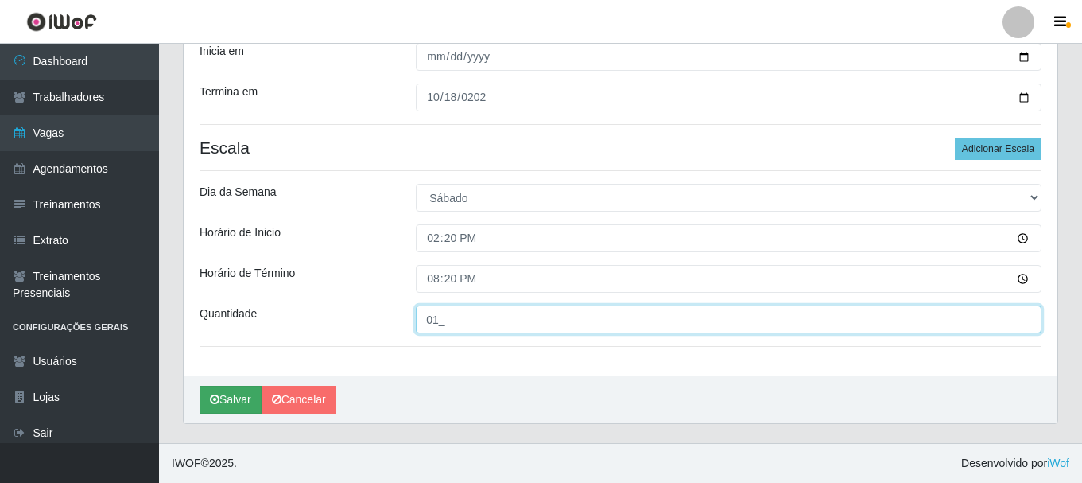
type input "01_"
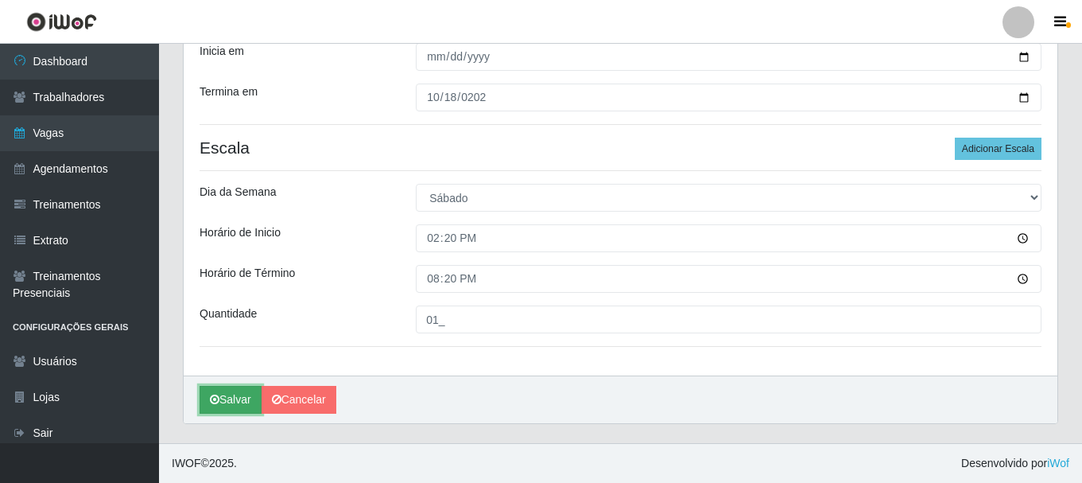
click at [228, 409] on button "Salvar" at bounding box center [231, 400] width 62 height 28
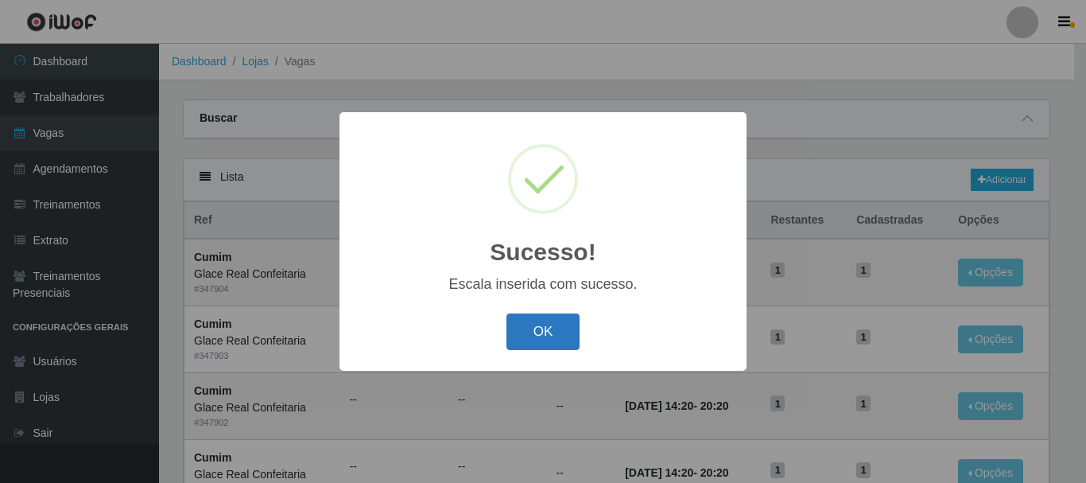
click at [532, 330] on button "OK" at bounding box center [544, 331] width 74 height 37
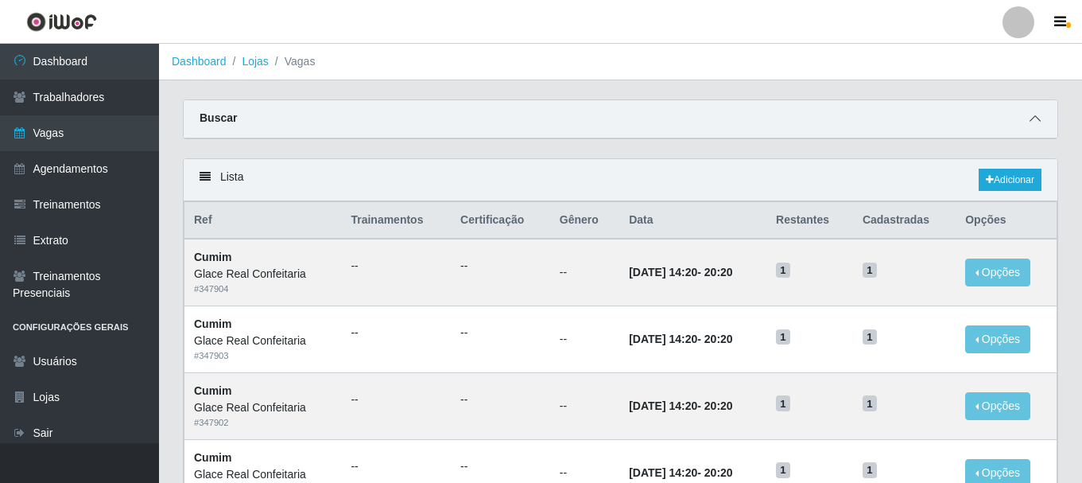
click at [1033, 115] on icon at bounding box center [1035, 118] width 11 height 11
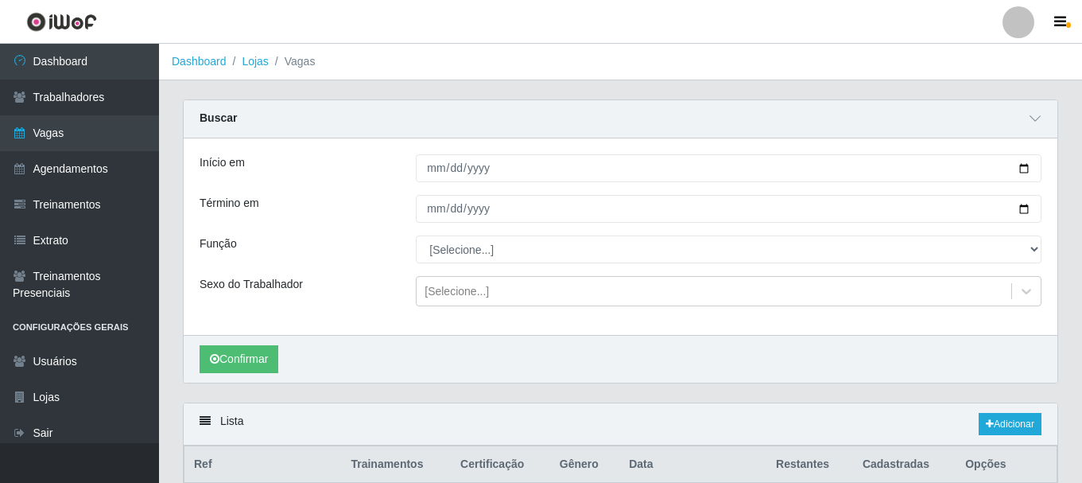
scroll to position [239, 0]
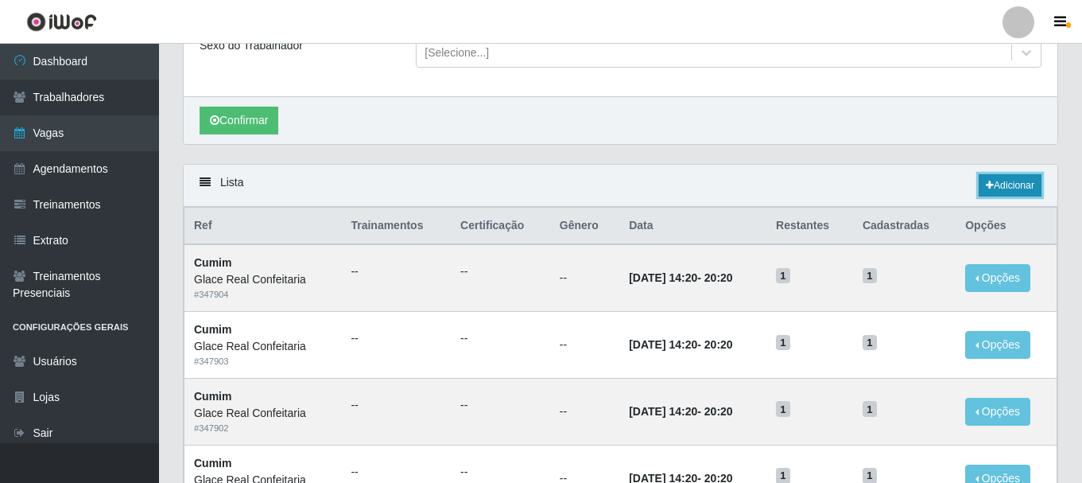
click at [1004, 192] on link "Adicionar" at bounding box center [1010, 185] width 63 height 22
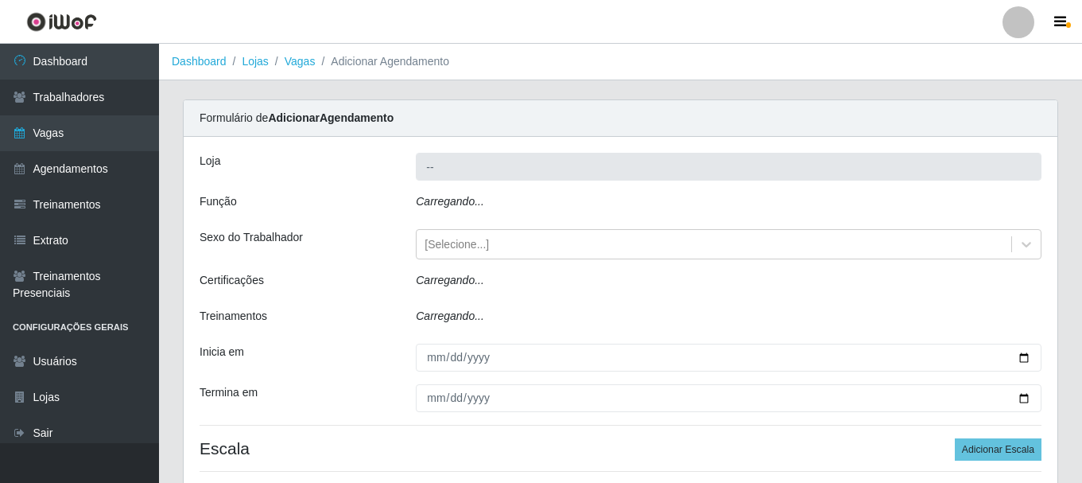
type input "Glace Real Confeitaria"
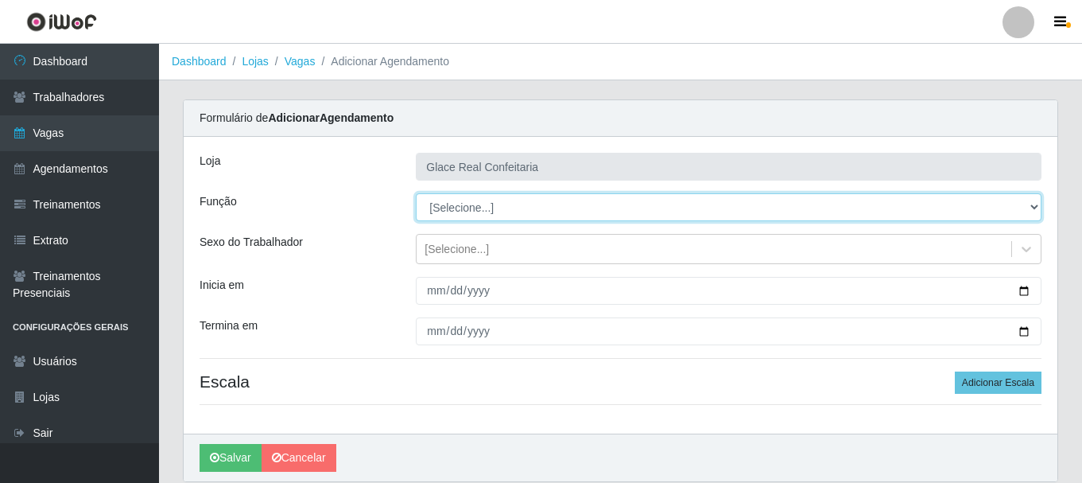
click at [457, 213] on select "[Selecione...] ASG ASG + ASG ++ Auxiliar de Cozinha Auxiliar de Cozinha + Auxil…" at bounding box center [729, 207] width 626 height 28
select select "91"
click at [416, 193] on select "[Selecione...] ASG ASG + ASG ++ Auxiliar de Cozinha Auxiliar de Cozinha + Auxil…" at bounding box center [729, 207] width 626 height 28
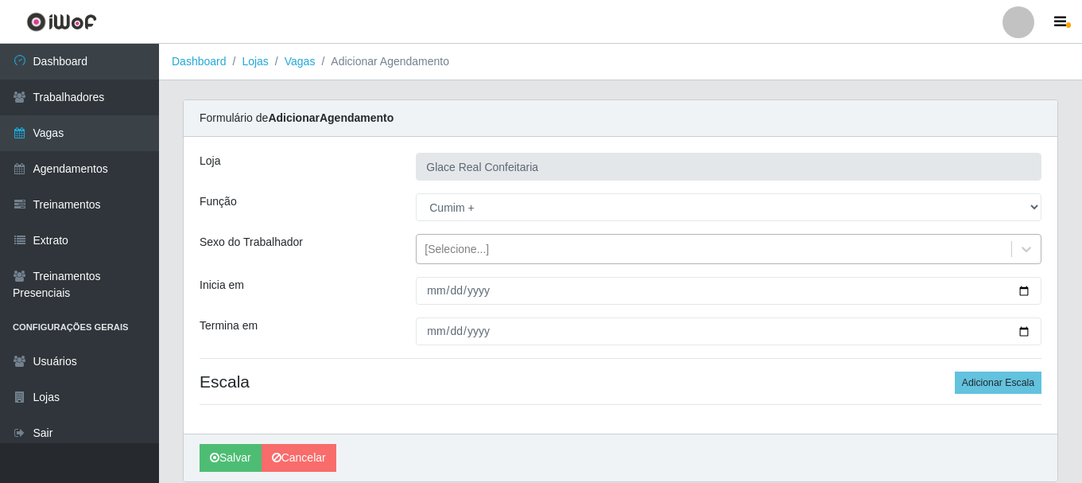
click at [434, 248] on div "[Selecione...]" at bounding box center [457, 249] width 64 height 17
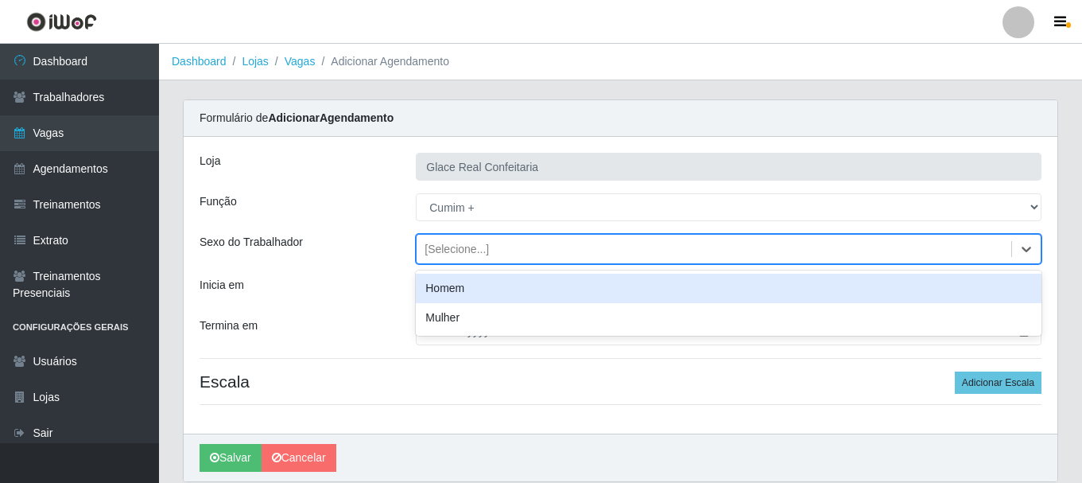
click at [434, 251] on div "[Selecione...]" at bounding box center [457, 249] width 64 height 17
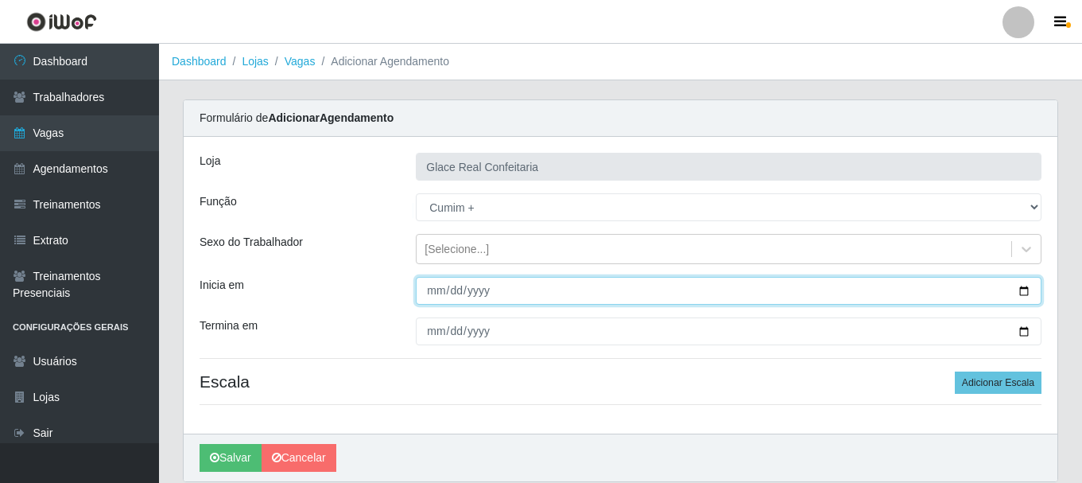
click at [433, 285] on input "Inicia em" at bounding box center [729, 291] width 626 height 28
click at [1027, 284] on input "Inicia em" at bounding box center [729, 291] width 626 height 28
type input "[DATE]"
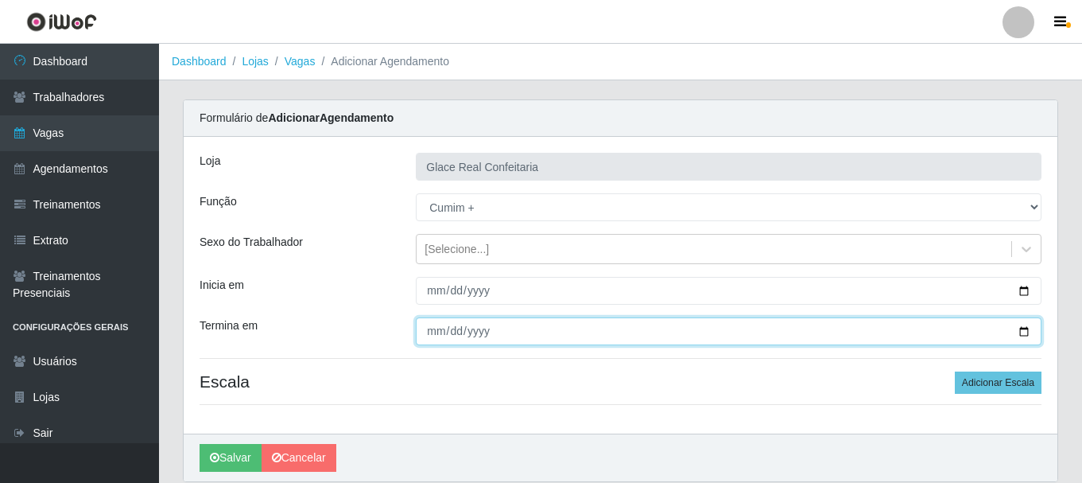
click at [421, 332] on input "Termina em" at bounding box center [729, 331] width 626 height 28
type input "[DATE]"
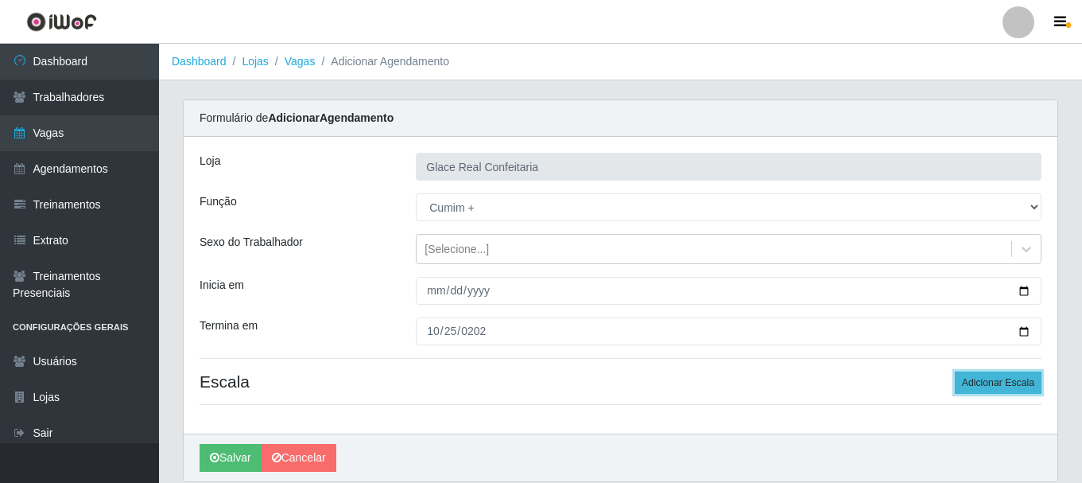
click at [994, 376] on button "Adicionar Escala" at bounding box center [998, 382] width 87 height 22
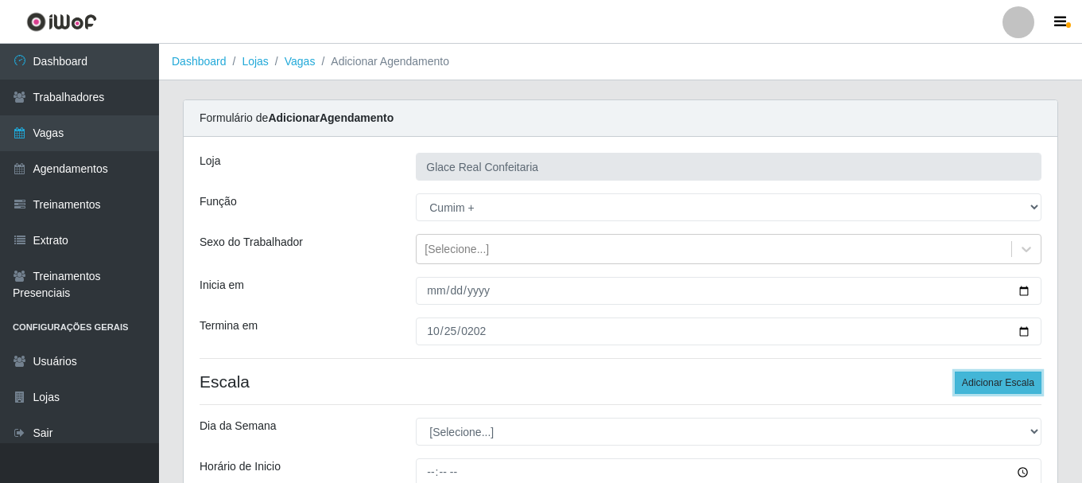
click at [994, 376] on button "Adicionar Escala" at bounding box center [998, 382] width 87 height 22
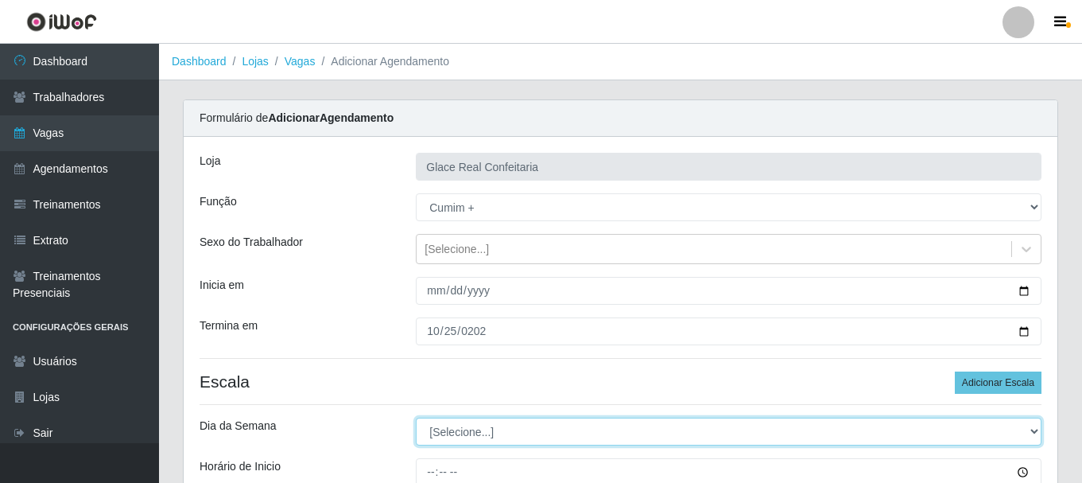
click at [566, 429] on select "[Selecione...] Segunda Terça Quarta Quinta Sexta Sábado Domingo" at bounding box center [729, 431] width 626 height 28
select select "6"
click at [416, 417] on select "[Selecione...] Segunda Terça Quarta Quinta Sexta Sábado Domingo" at bounding box center [729, 431] width 626 height 28
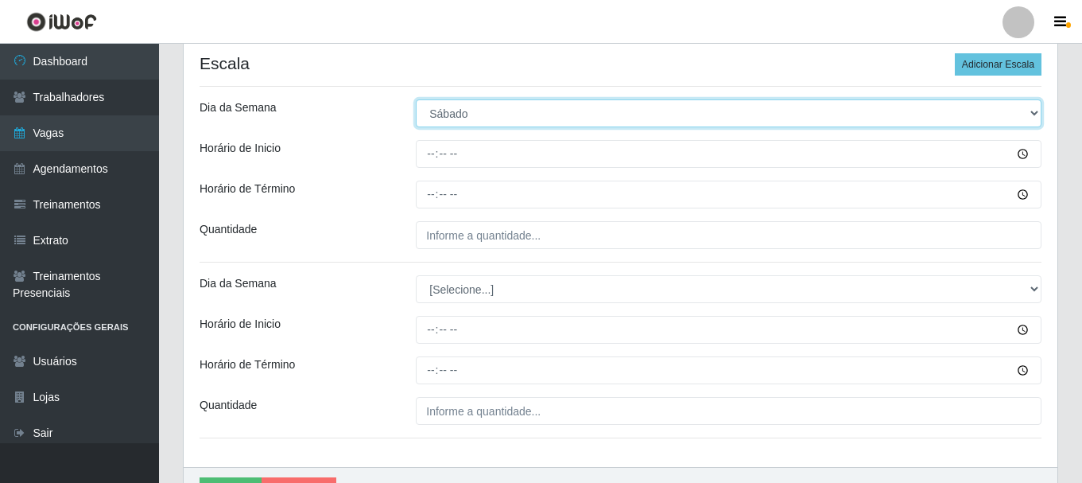
scroll to position [239, 0]
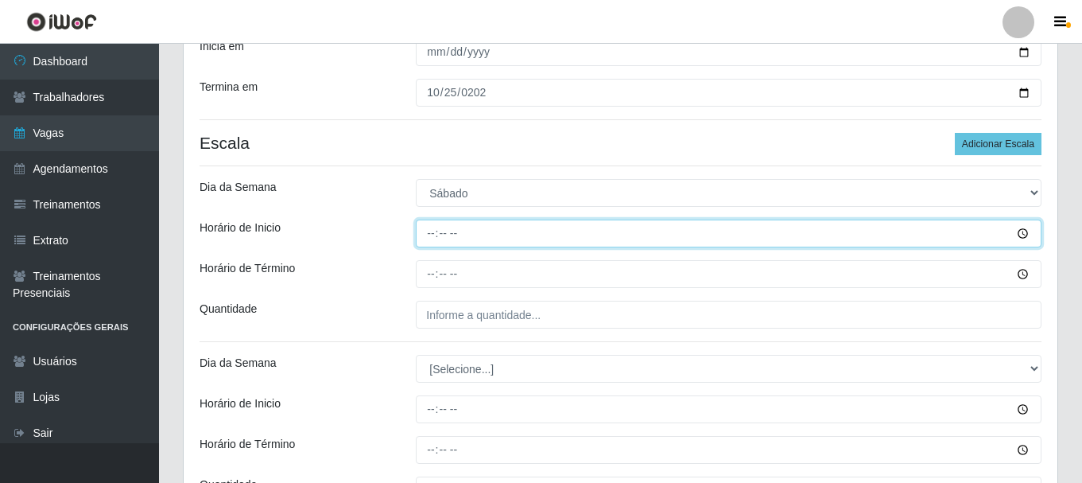
click at [433, 230] on input "Horário de Inicio" at bounding box center [729, 233] width 626 height 28
type input "14:20"
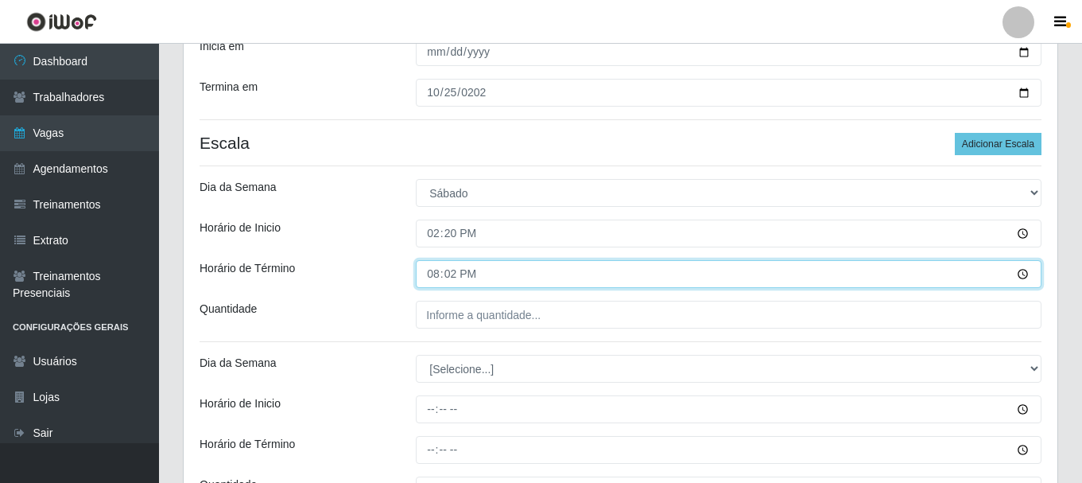
type input "20:20"
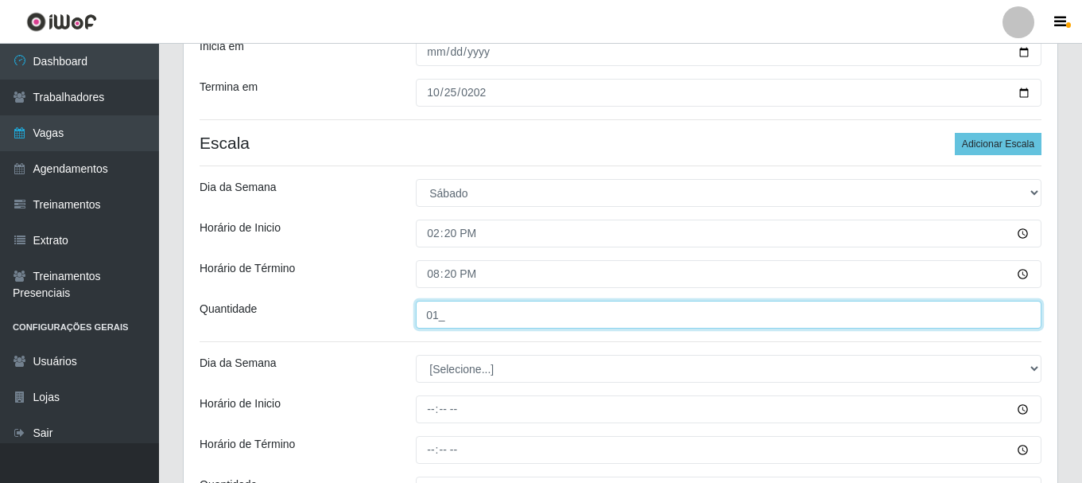
type input "01_"
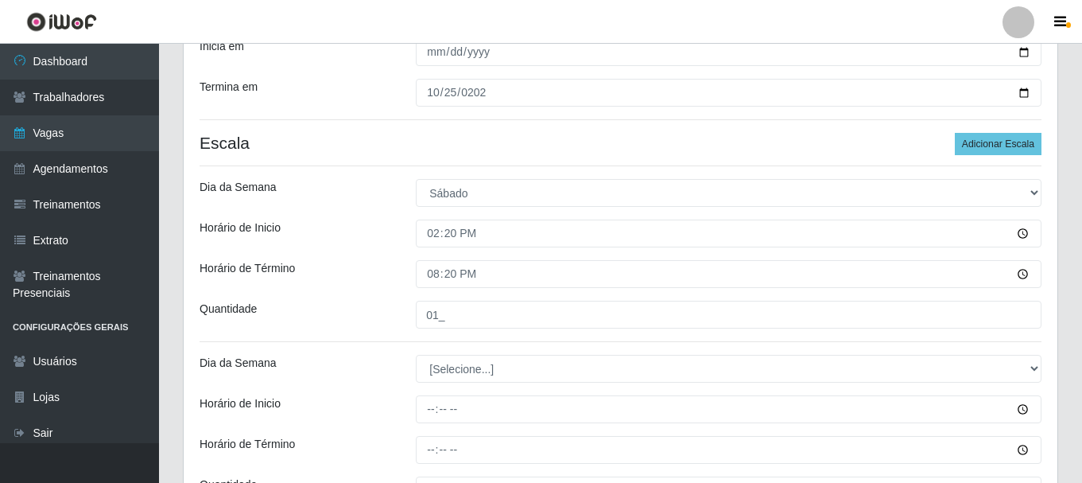
click at [332, 296] on div "[PERSON_NAME] Real Confeitaria Função [Selecione...] ASG ASG + ASG ++ Auxiliar …" at bounding box center [621, 222] width 874 height 648
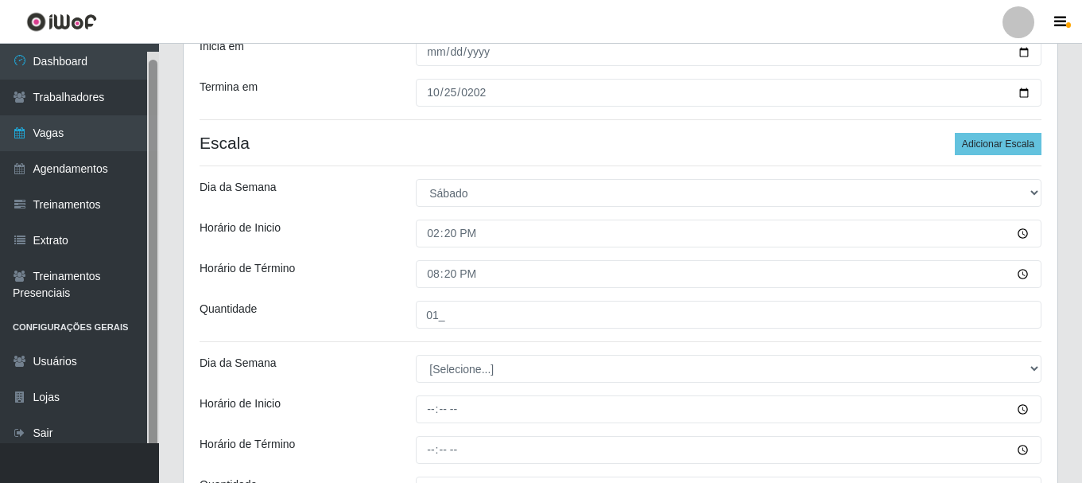
scroll to position [8, 0]
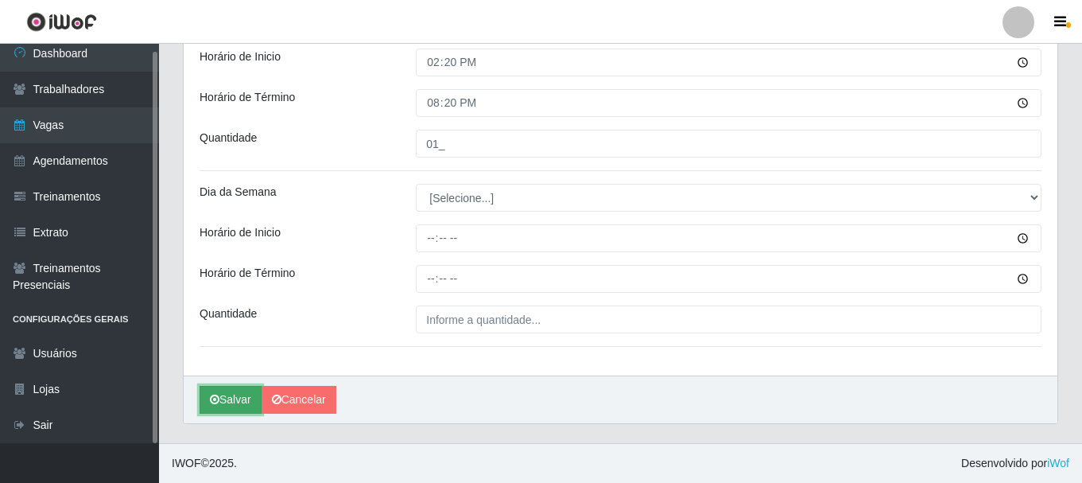
click at [237, 400] on button "Salvar" at bounding box center [231, 400] width 62 height 28
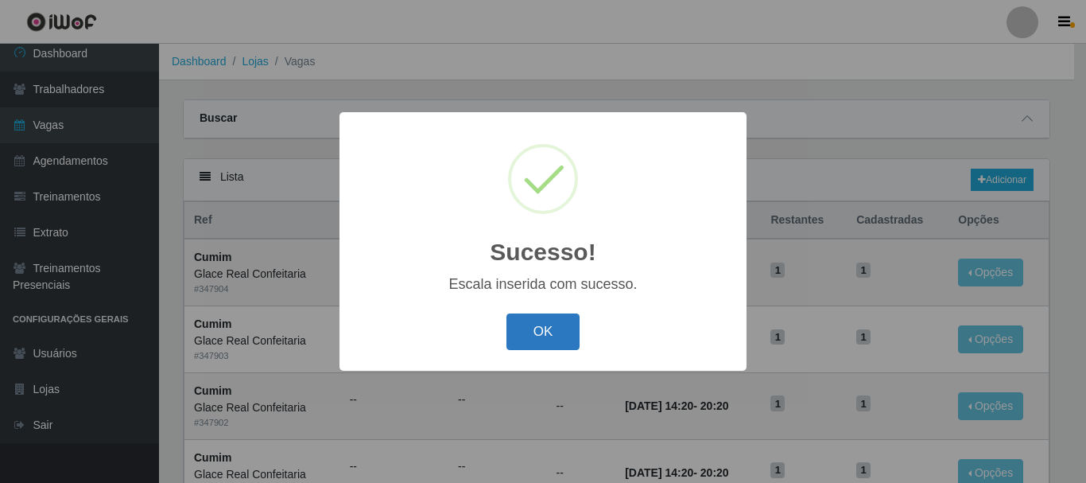
click at [520, 340] on button "OK" at bounding box center [544, 331] width 74 height 37
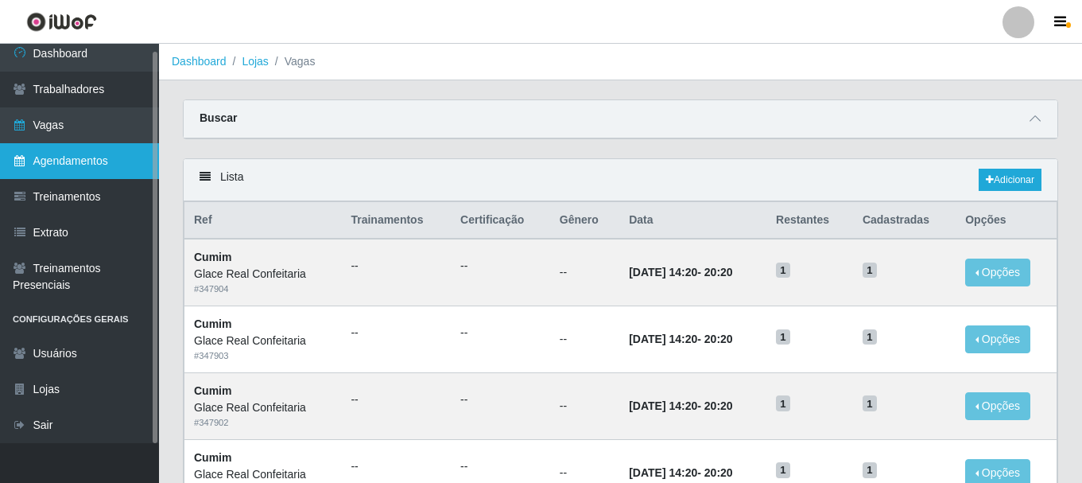
click at [84, 159] on link "Agendamentos" at bounding box center [79, 161] width 159 height 36
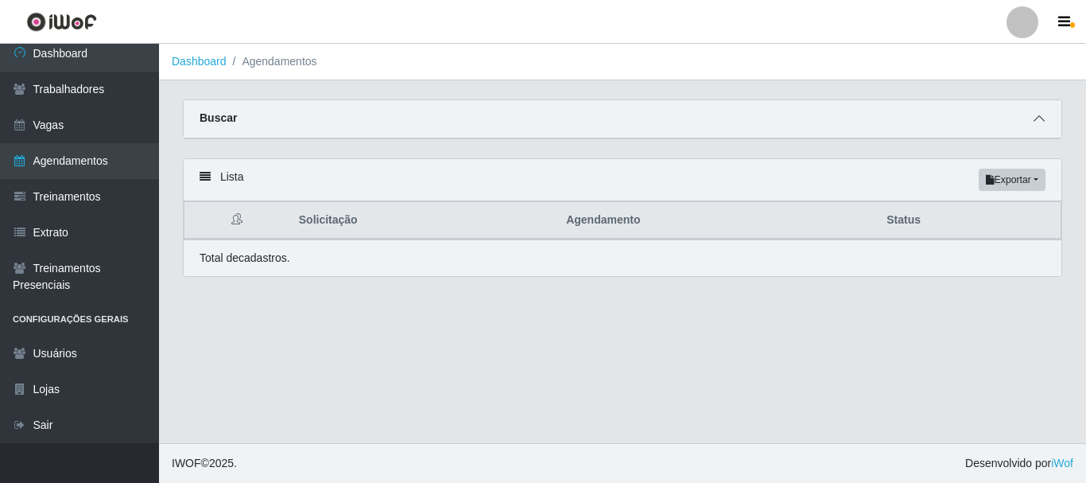
click at [1039, 115] on icon at bounding box center [1039, 118] width 11 height 11
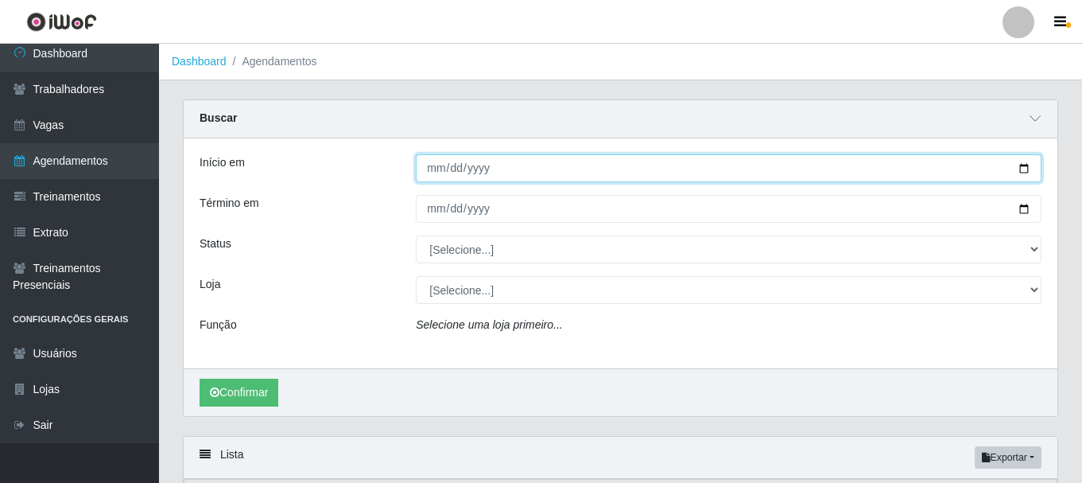
click at [448, 169] on input "Início em" at bounding box center [729, 168] width 626 height 28
click at [441, 169] on input "Início em" at bounding box center [729, 168] width 626 height 28
type input "[DATE]"
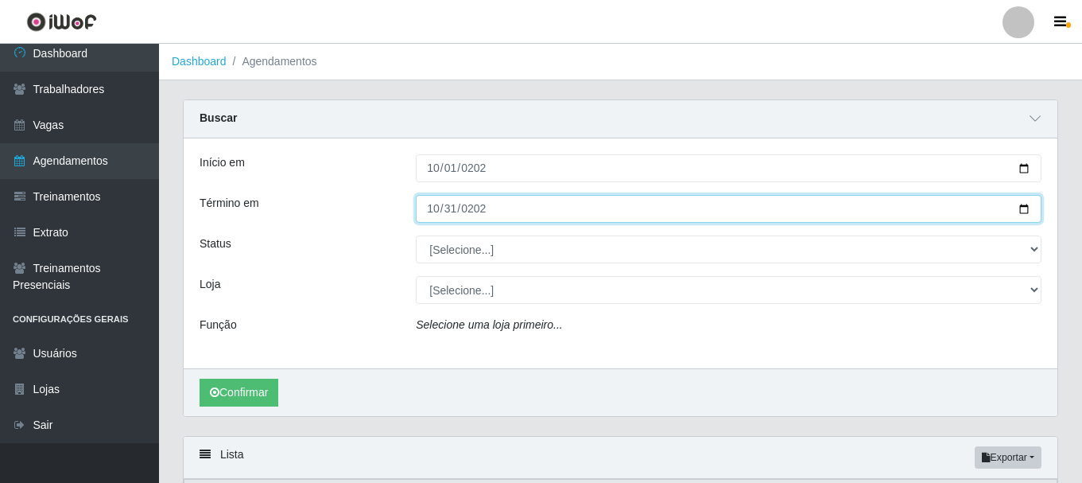
type input "[DATE]"
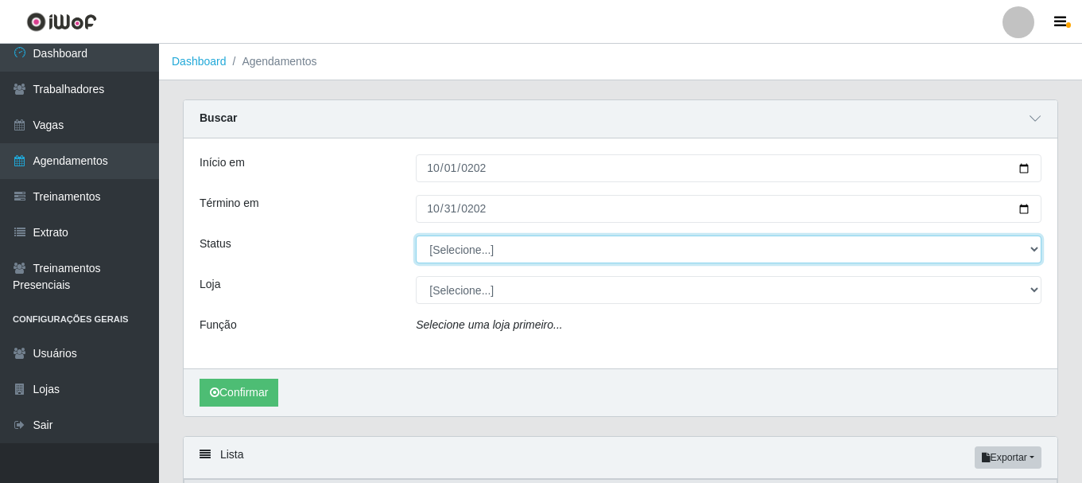
select select "AGENDADO"
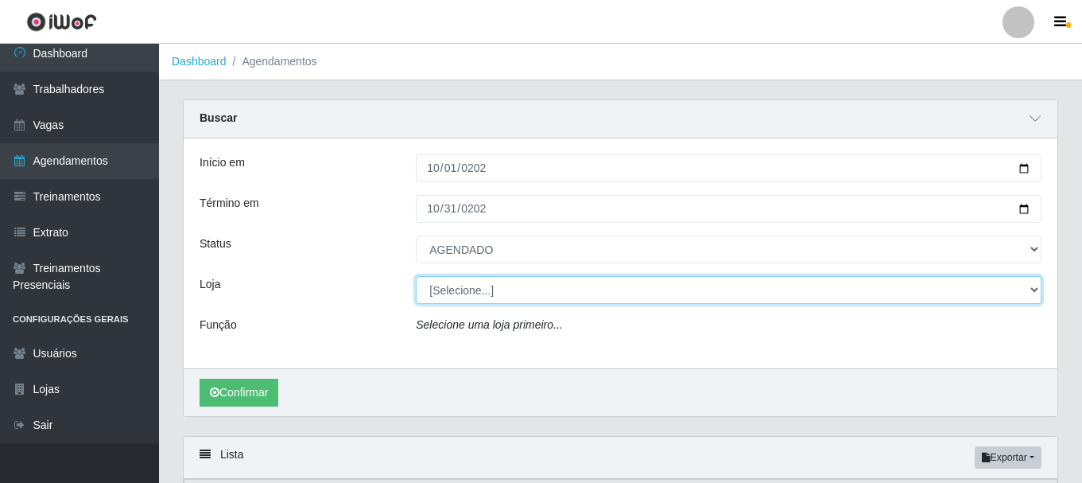
select select "445"
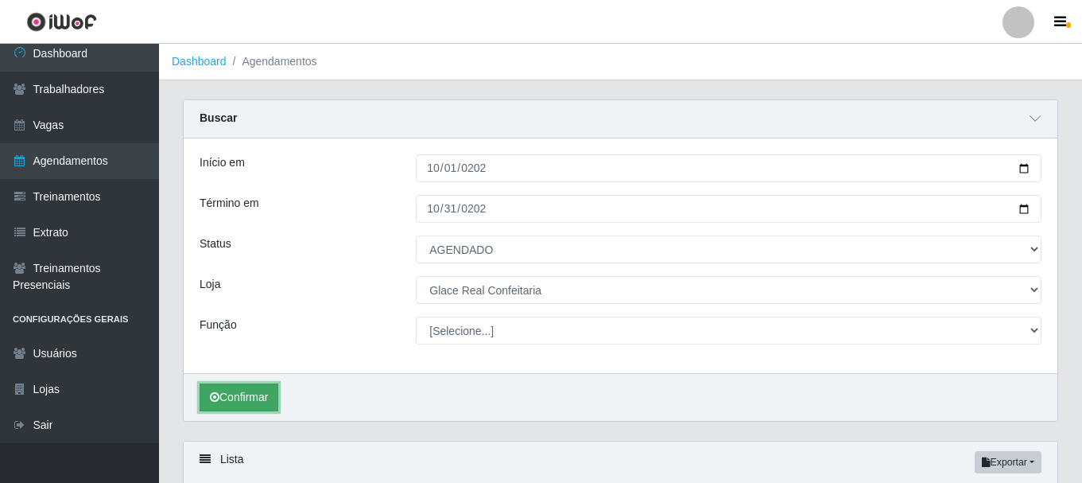
click at [221, 405] on button "Confirmar" at bounding box center [239, 397] width 79 height 28
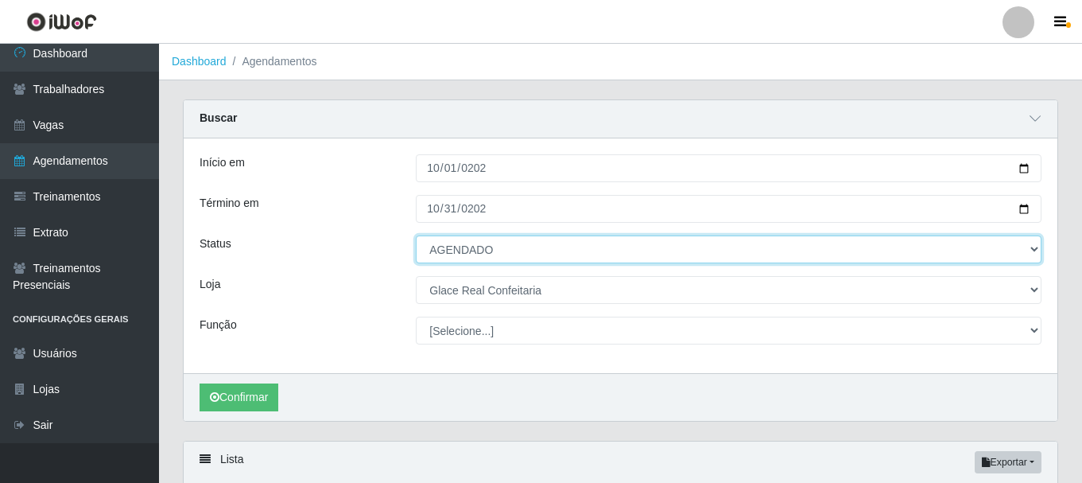
click at [550, 260] on select "[Selecione...] AGENDADO AGUARDANDO LIBERAR EM ANDAMENTO EM REVISÃO FINALIZADO C…" at bounding box center [729, 249] width 626 height 28
click at [416, 236] on select "[Selecione...] AGENDADO AGUARDANDO LIBERAR EM ANDAMENTO EM REVISÃO FINALIZADO C…" at bounding box center [729, 249] width 626 height 28
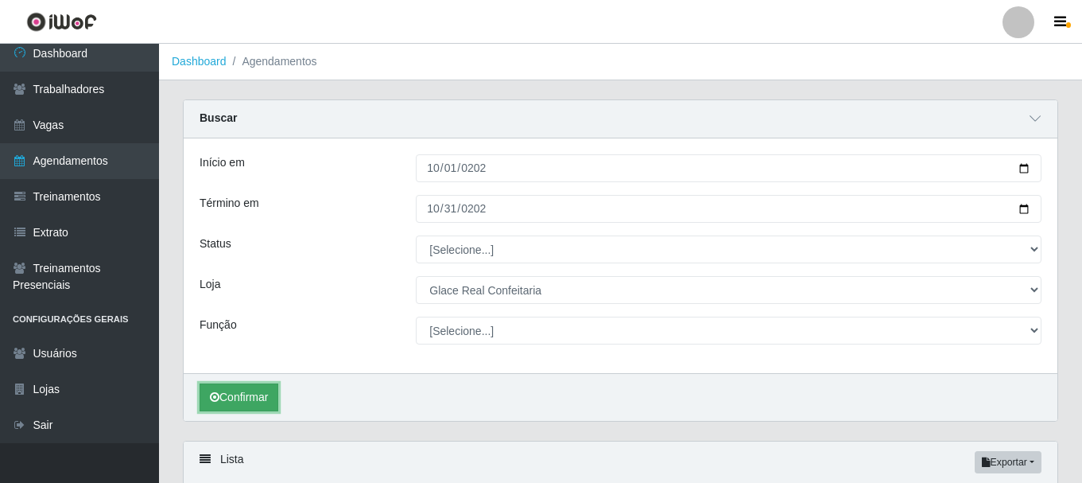
click at [243, 394] on button "Confirmar" at bounding box center [239, 397] width 79 height 28
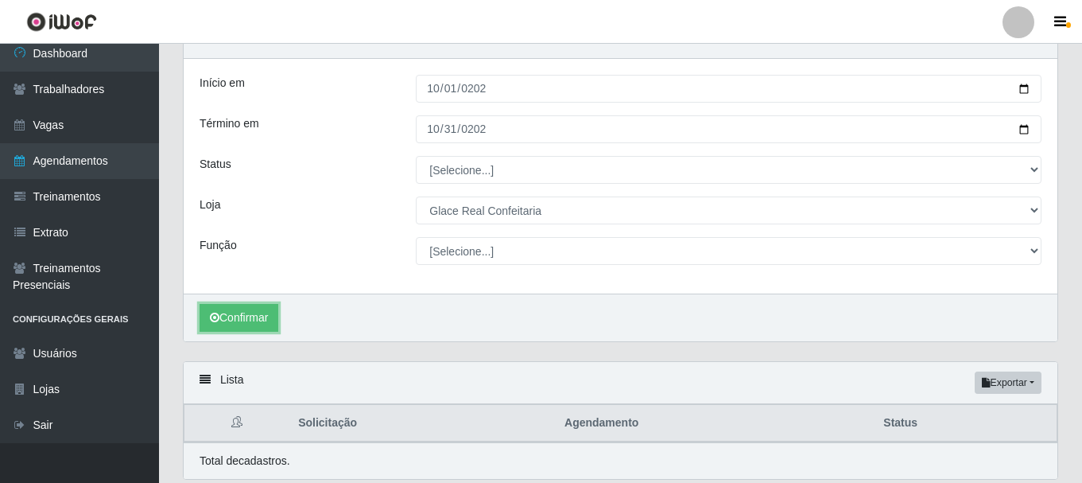
scroll to position [136, 0]
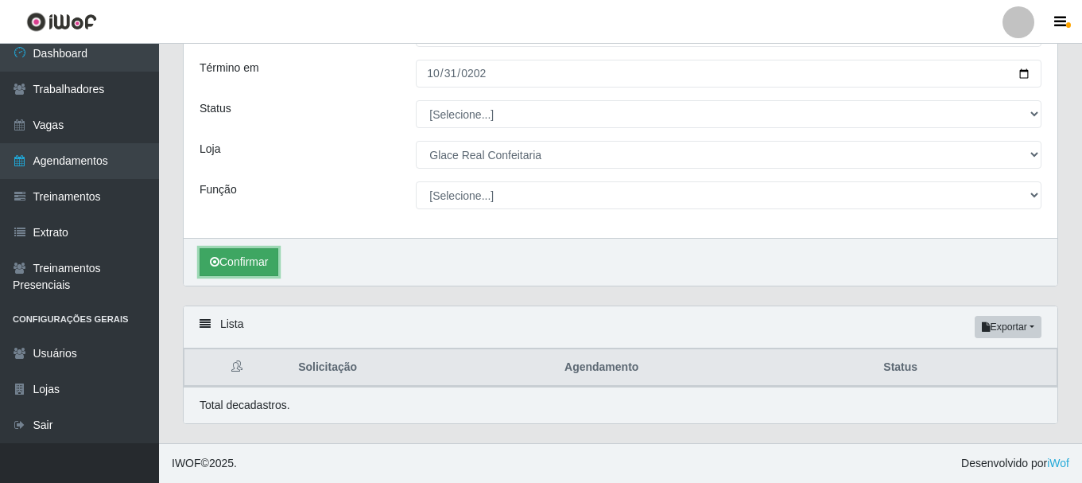
click at [246, 263] on button "Confirmar" at bounding box center [239, 262] width 79 height 28
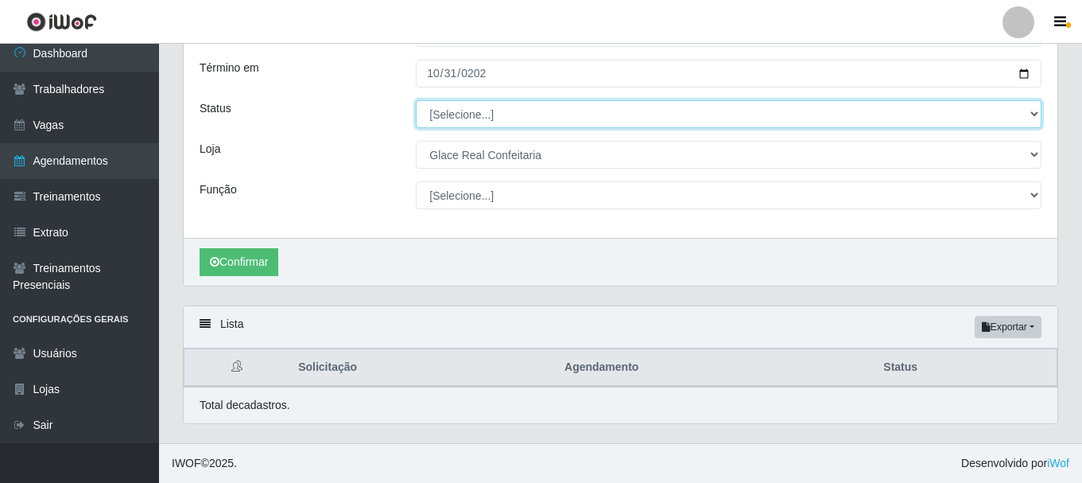
click at [491, 115] on select "[Selecione...] AGENDADO AGUARDANDO LIBERAR EM ANDAMENTO EM REVISÃO FINALIZADO C…" at bounding box center [729, 114] width 626 height 28
select select "AGENDADO"
click at [416, 100] on select "[Selecione...] AGENDADO AGUARDANDO LIBERAR EM ANDAMENTO EM REVISÃO FINALIZADO C…" at bounding box center [729, 114] width 626 height 28
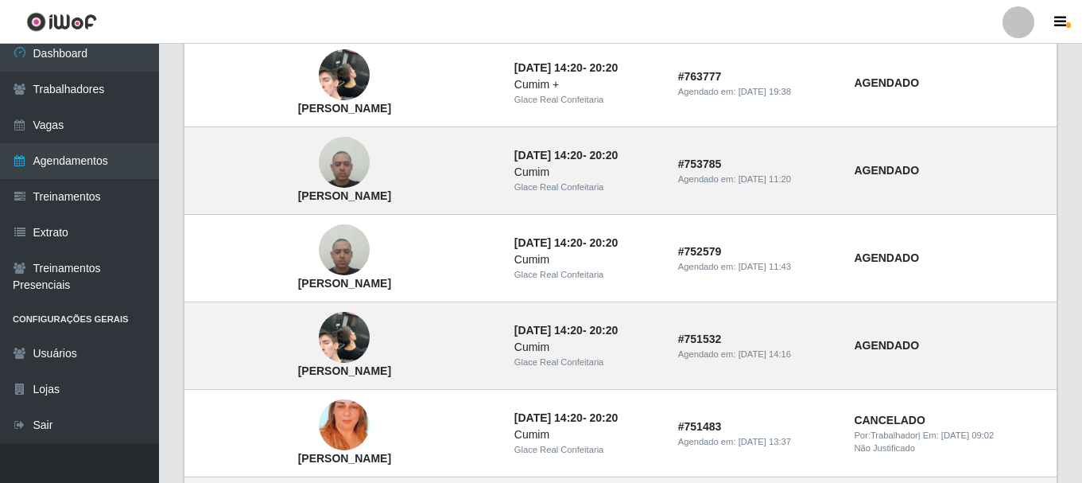
scroll to position [267, 0]
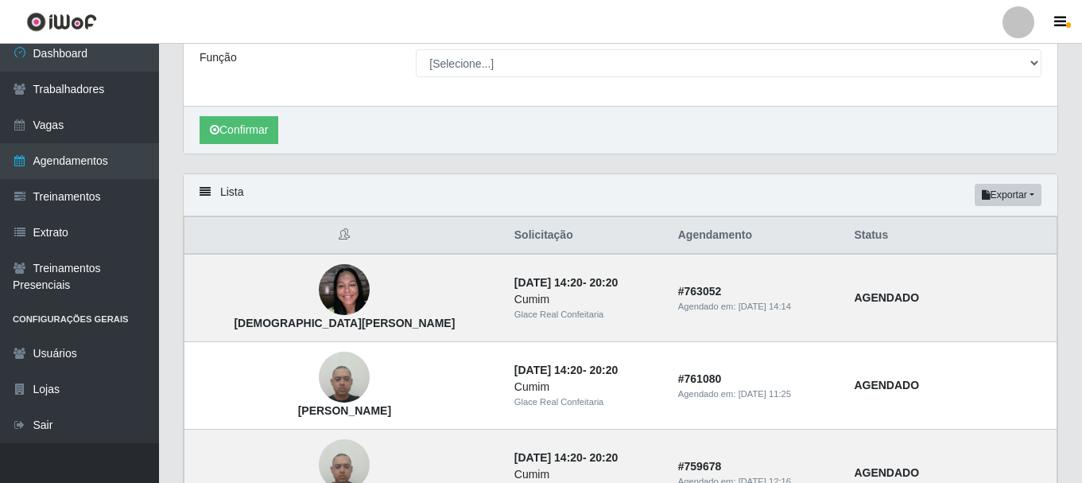
click at [212, 192] on div "Lista Exportar PDF Excel" at bounding box center [621, 195] width 874 height 42
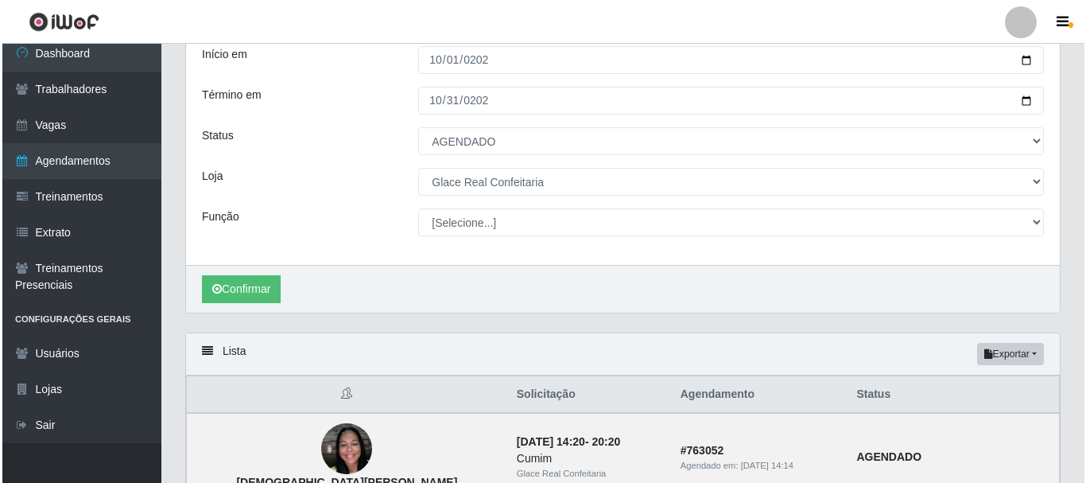
scroll to position [0, 0]
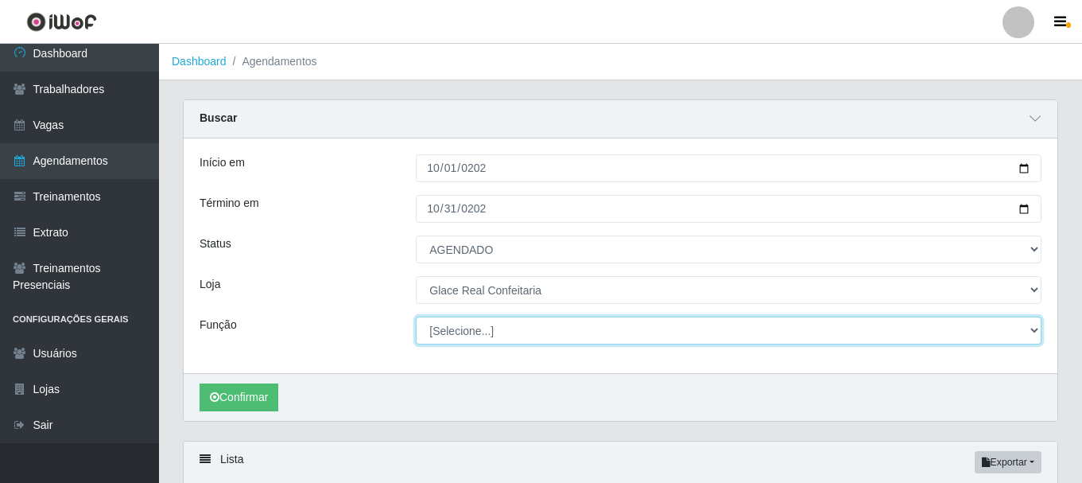
click at [476, 333] on select "[Selecione...] ASG ASG + ASG ++ Auxiliar de Cozinha Auxiliar de Cozinha + Auxil…" at bounding box center [729, 330] width 626 height 28
select select "17"
click at [416, 317] on select "[Selecione...] ASG ASG + ASG ++ Auxiliar de Cozinha Auxiliar de Cozinha + Auxil…" at bounding box center [729, 330] width 626 height 28
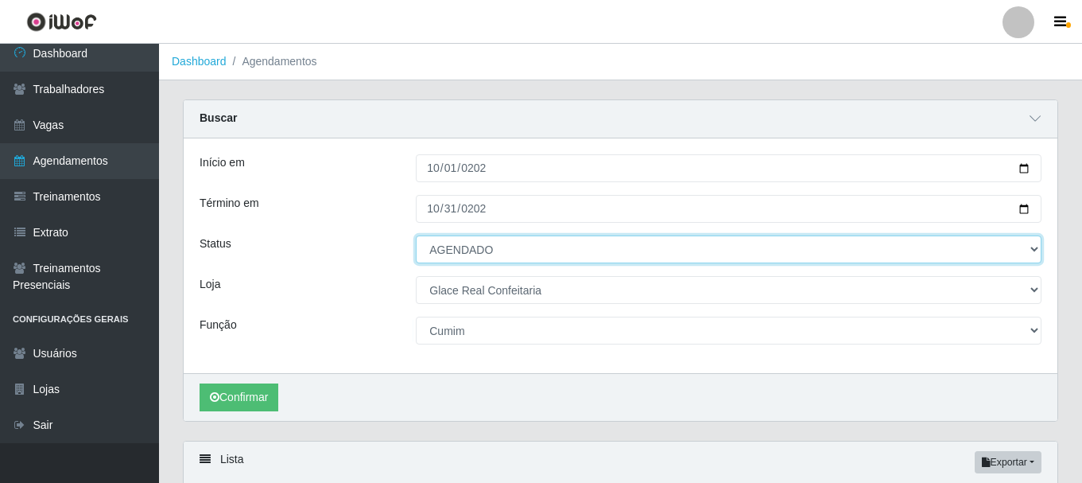
click at [548, 253] on select "[Selecione...] AGENDADO AGUARDANDO LIBERAR EM ANDAMENTO EM REVISÃO FINALIZADO C…" at bounding box center [729, 249] width 626 height 28
select select "[Selecione...]"
click at [416, 236] on select "[Selecione...] AGENDADO AGUARDANDO LIBERAR EM ANDAMENTO EM REVISÃO FINALIZADO C…" at bounding box center [729, 249] width 626 height 28
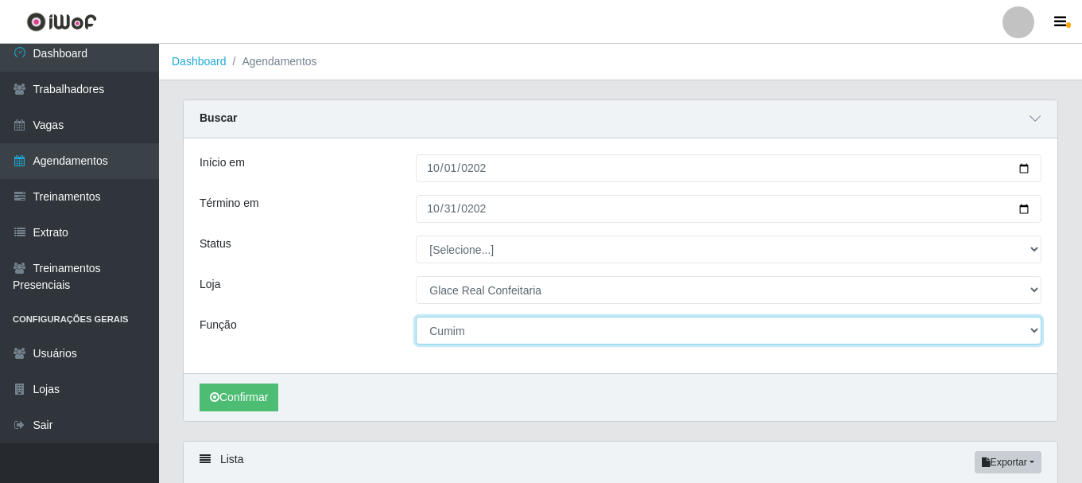
click at [480, 340] on select "[Selecione...] ASG ASG + ASG ++ Auxiliar de Cozinha Auxiliar de Cozinha + Auxil…" at bounding box center [729, 330] width 626 height 28
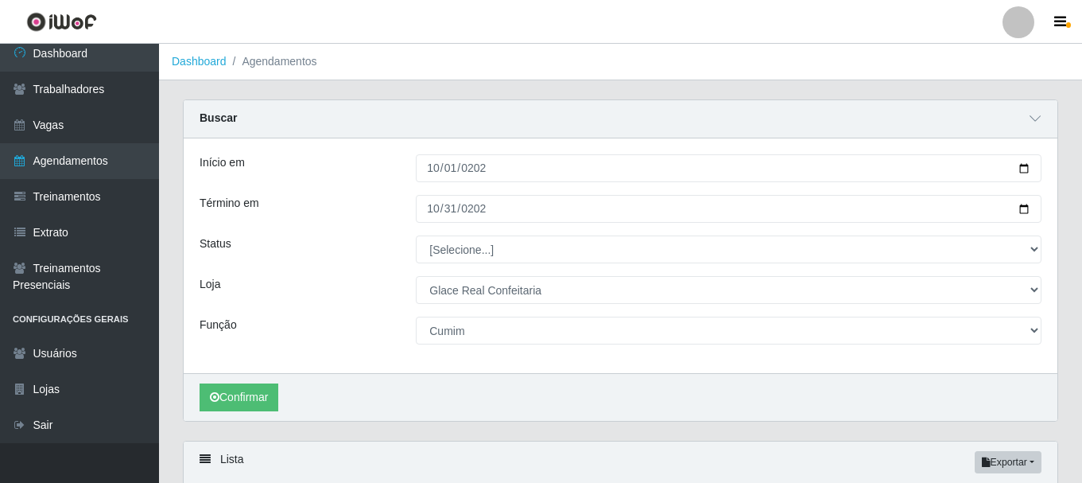
click at [311, 263] on div "Status" at bounding box center [296, 249] width 216 height 28
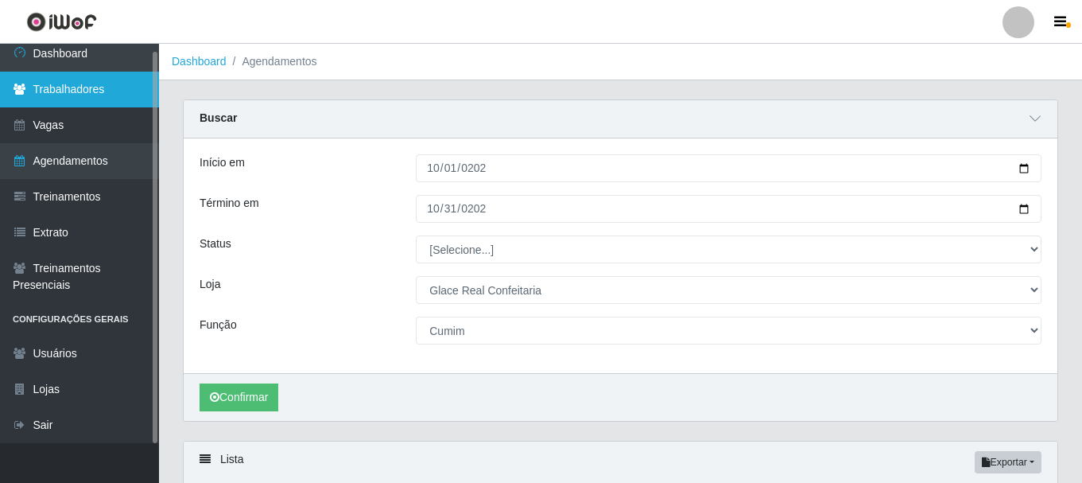
click at [76, 78] on link "Trabalhadores" at bounding box center [79, 90] width 159 height 36
